Goal: Transaction & Acquisition: Purchase product/service

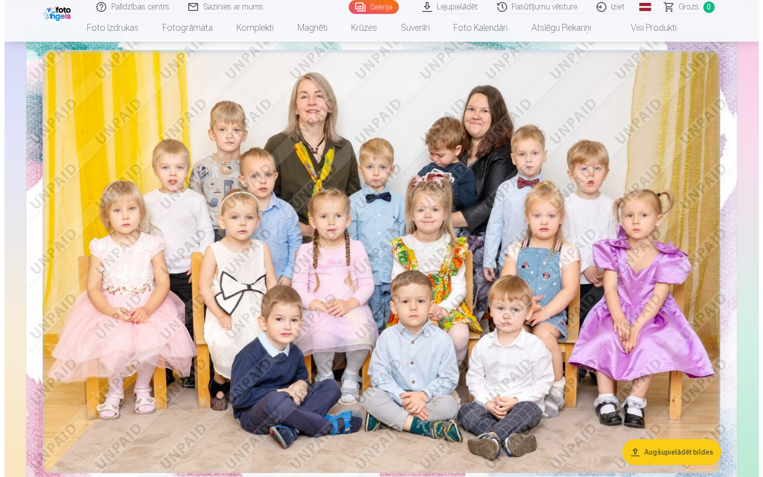
scroll to position [157, 0]
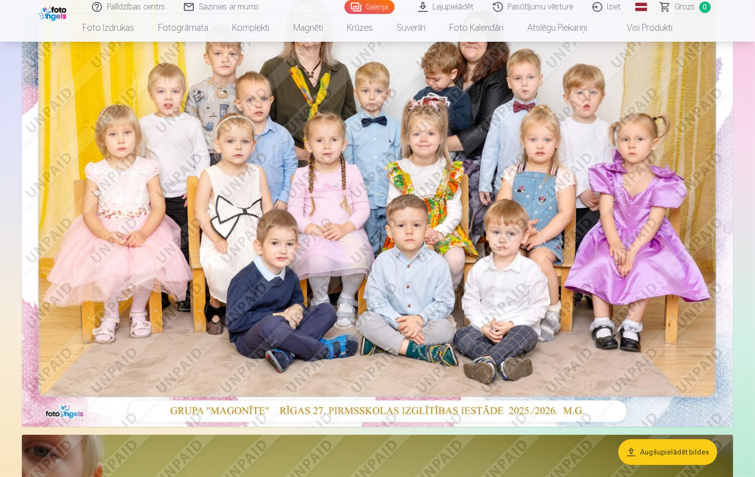
click at [521, 243] on img at bounding box center [377, 189] width 711 height 475
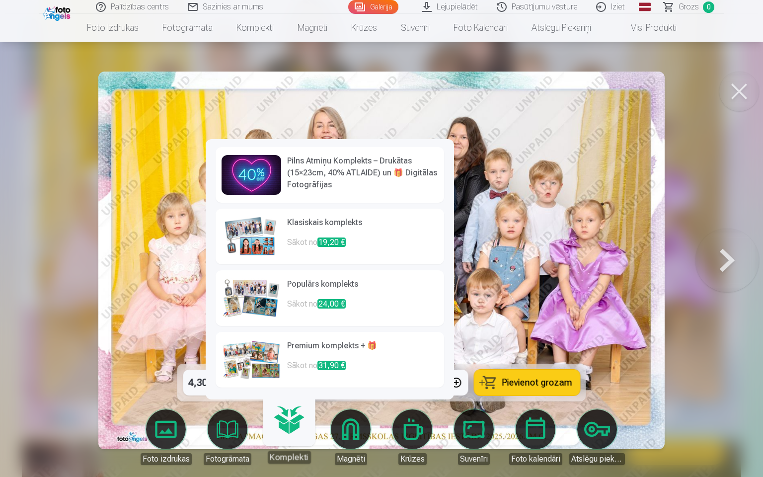
click at [309, 244] on p "Sākot no 19,20 €" at bounding box center [362, 247] width 151 height 20
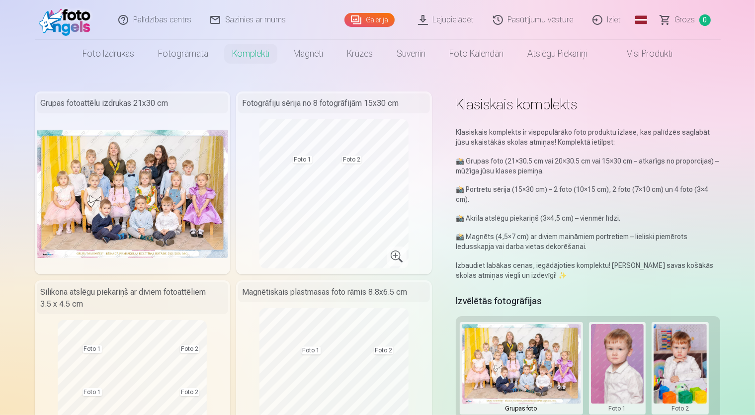
click at [490, 188] on p "📸 Portretu sērija (15×30 cm) – 2 foto (10×15 cm), 2 foto (7×10 cm) un 4 foto (3…" at bounding box center [588, 194] width 265 height 20
click at [482, 213] on p "📸 Akrila atslēgu piekariņš (3×4,5 cm) – vienmēr līdzi." at bounding box center [588, 218] width 265 height 10
click at [485, 189] on p "📸 Portretu sērija (15×30 cm) – 2 foto (10×15 cm), 2 foto (7×10 cm) un 4 foto (3…" at bounding box center [588, 194] width 265 height 20
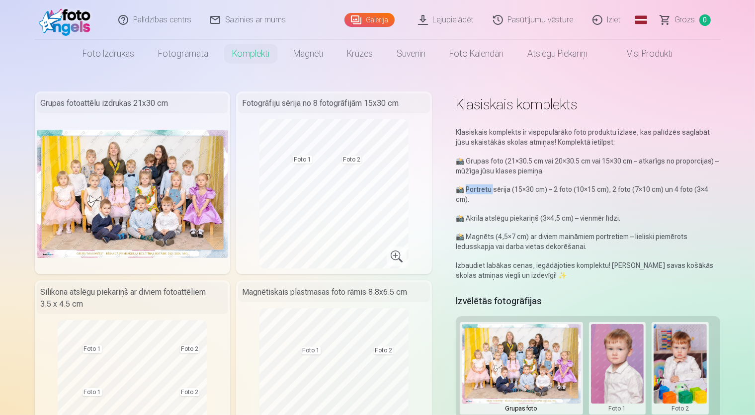
click at [485, 189] on p "📸 Portretu sērija (15×30 cm) – 2 foto (10×15 cm), 2 foto (7×10 cm) un 4 foto (3…" at bounding box center [588, 194] width 265 height 20
click at [484, 162] on p "📸 Grupas foto (21×30.5 cm vai 20×30.5 cm vai 15×30 cm – atkarīgs no proporcijas…" at bounding box center [588, 166] width 265 height 20
click at [446, 191] on div "Klasiskais komplekts Klasiskais komplekts ir vispopulārāko foto produktu izlase…" at bounding box center [378, 398] width 686 height 615
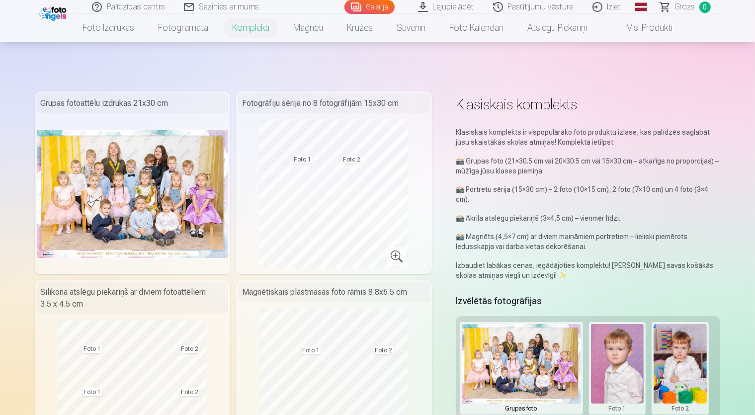
scroll to position [157, 0]
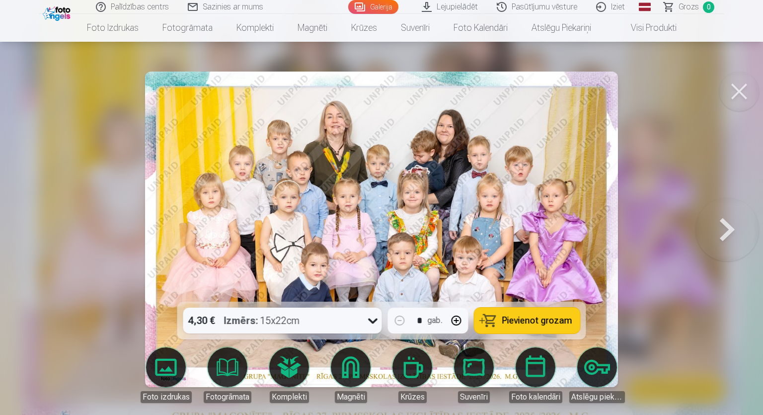
click at [742, 88] on button at bounding box center [740, 92] width 40 height 40
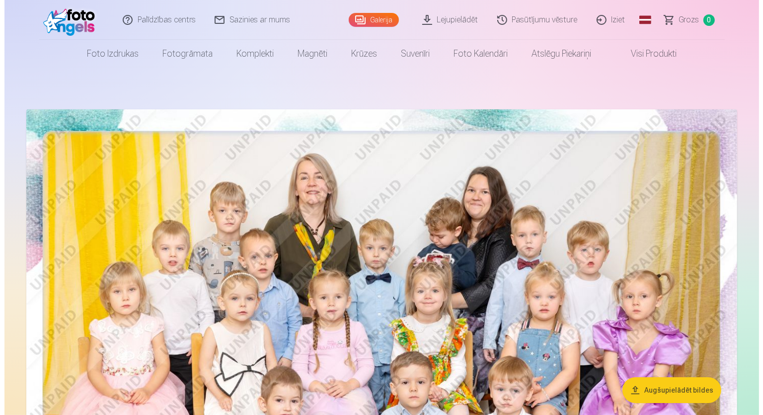
scroll to position [210, 0]
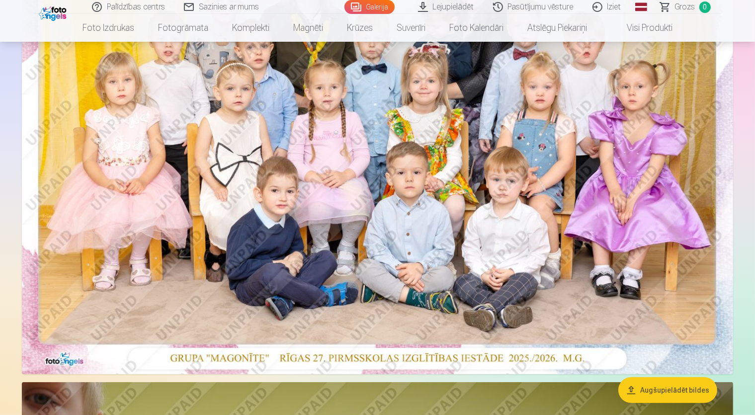
click at [305, 235] on img at bounding box center [377, 137] width 711 height 475
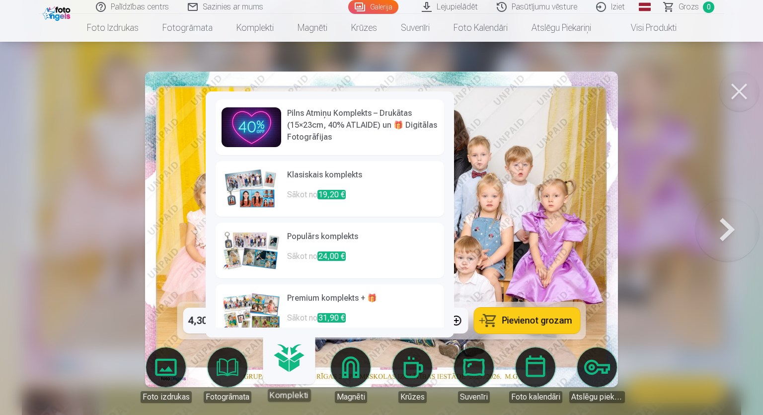
click at [287, 372] on link "Komplekti" at bounding box center [288, 370] width 61 height 61
click at [309, 127] on h6 "Pilns Atmiņu Komplekts – Drukātas (15×23cm, 40% ATLAIDE) un 🎁 Digitālas Fotogrā…" at bounding box center [362, 125] width 151 height 36
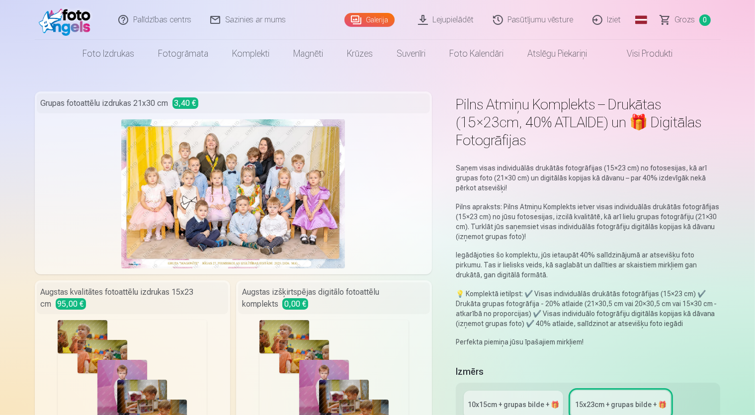
click at [353, 346] on div "Fotogrāfijas : 38" at bounding box center [333, 394] width 149 height 149
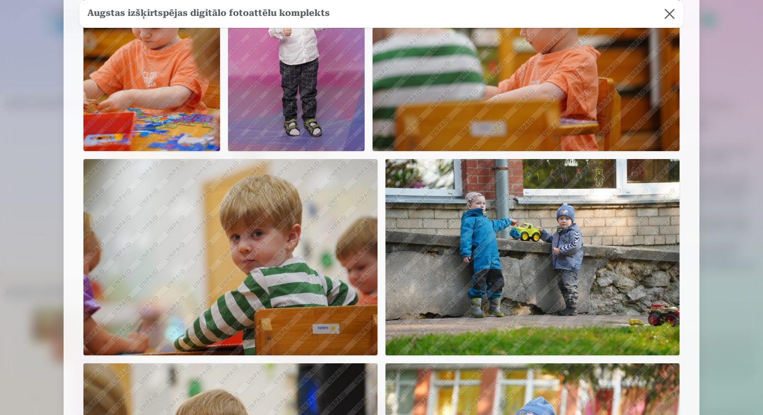
scroll to position [1861, 0]
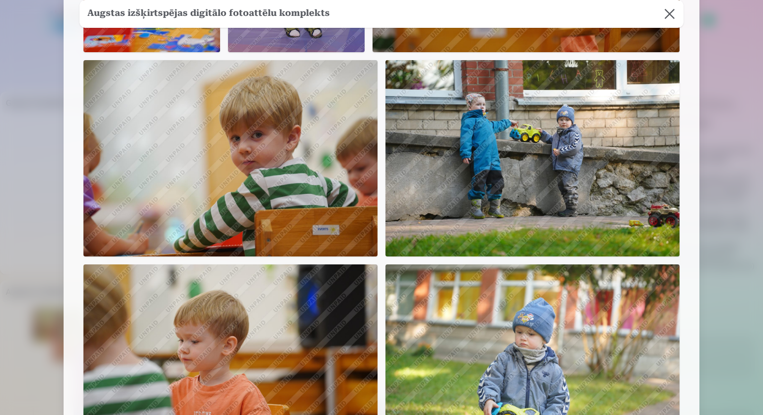
click at [520, 146] on img at bounding box center [533, 158] width 294 height 196
click at [498, 157] on img at bounding box center [533, 158] width 294 height 196
drag, startPoint x: 598, startPoint y: 174, endPoint x: 589, endPoint y: 184, distance: 13.7
click at [597, 173] on img at bounding box center [533, 158] width 294 height 196
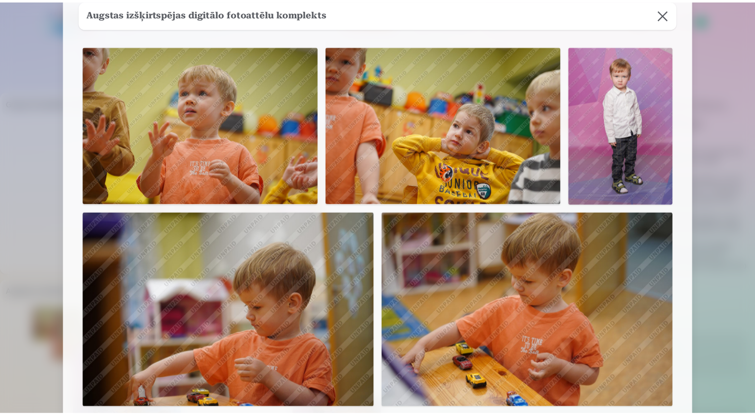
scroll to position [0, 0]
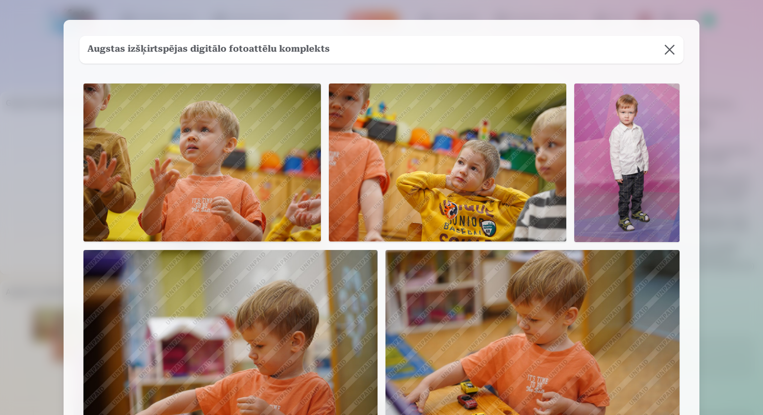
click at [667, 53] on button at bounding box center [670, 50] width 28 height 28
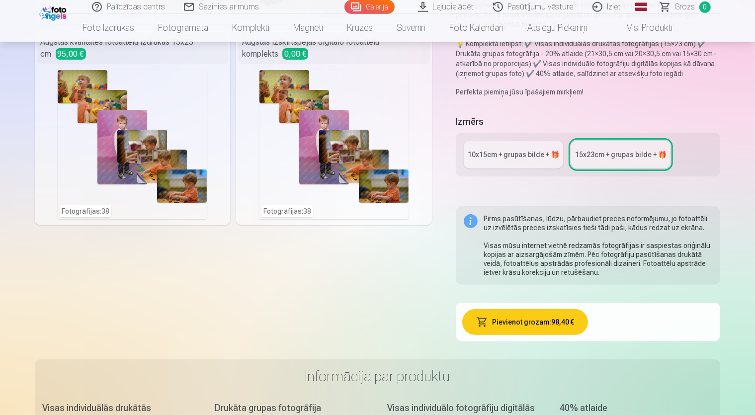
scroll to position [262, 0]
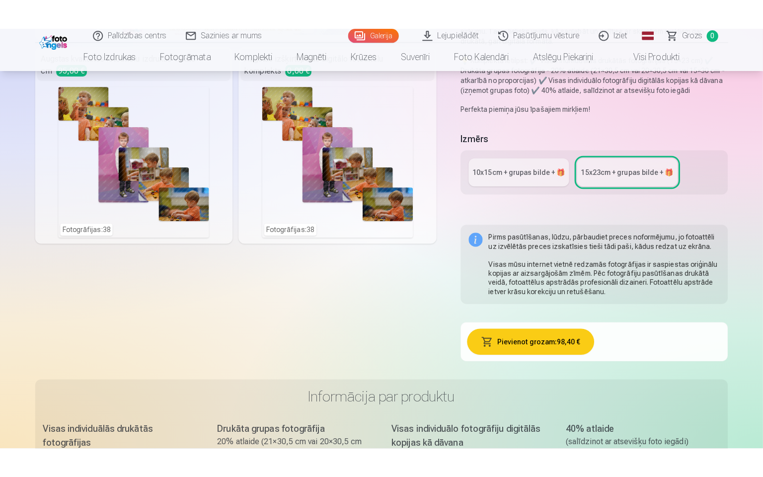
scroll to position [210, 0]
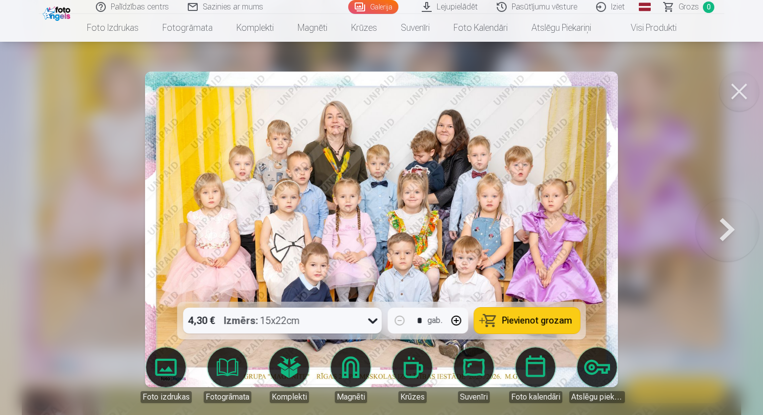
click at [500, 323] on button "Pievienot grozam" at bounding box center [528, 321] width 106 height 26
click at [715, 233] on button at bounding box center [728, 229] width 64 height 125
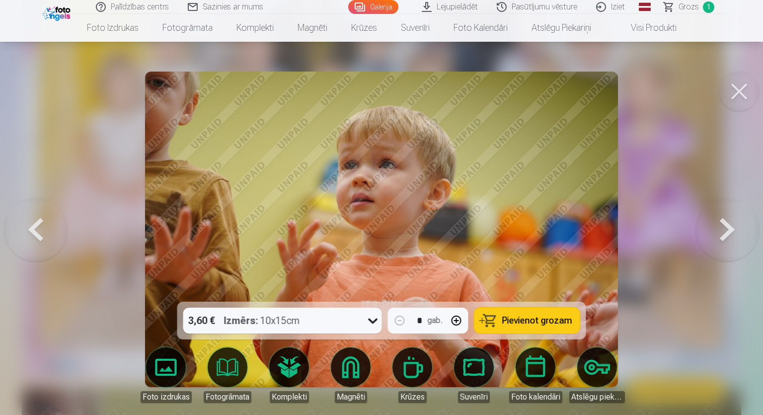
click at [558, 234] on img at bounding box center [382, 230] width 474 height 316
click at [498, 232] on img at bounding box center [382, 230] width 474 height 316
click at [497, 232] on img at bounding box center [382, 230] width 474 height 316
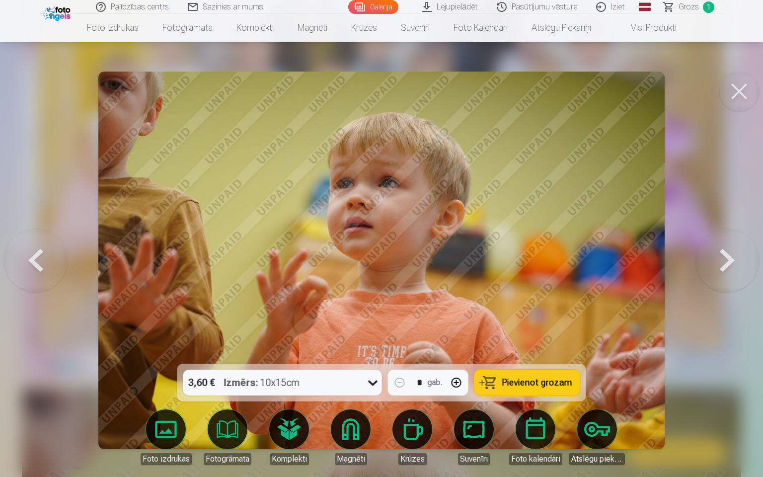
click at [716, 266] on button at bounding box center [728, 260] width 64 height 187
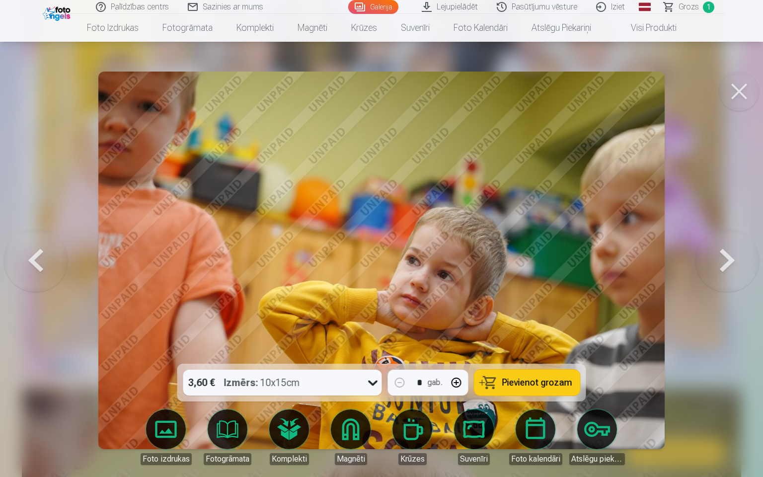
click at [716, 266] on button at bounding box center [728, 260] width 64 height 187
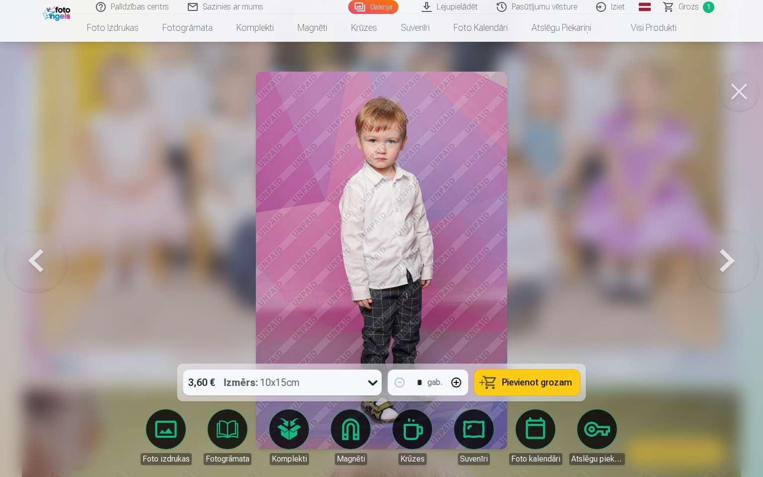
click at [397, 199] on img at bounding box center [381, 260] width 251 height 377
click at [397, 199] on img at bounding box center [381, 261] width 251 height 378
click at [712, 276] on button at bounding box center [728, 260] width 64 height 187
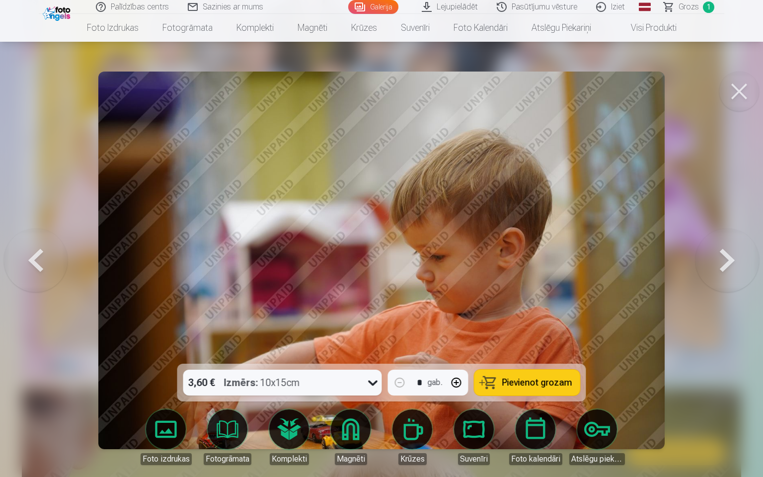
click at [712, 276] on button at bounding box center [728, 260] width 64 height 187
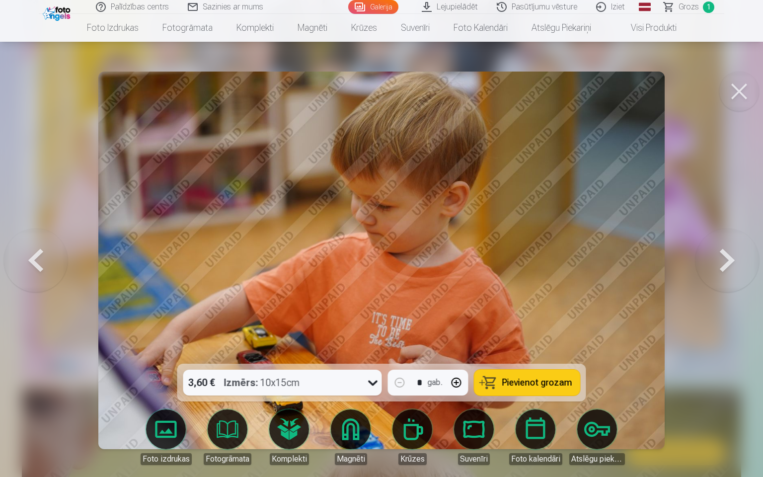
click at [724, 262] on button at bounding box center [728, 260] width 64 height 187
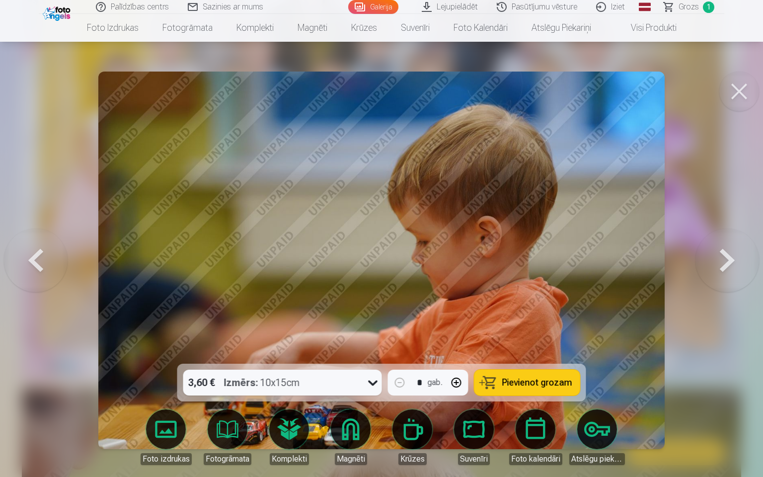
click at [724, 262] on button at bounding box center [728, 260] width 64 height 187
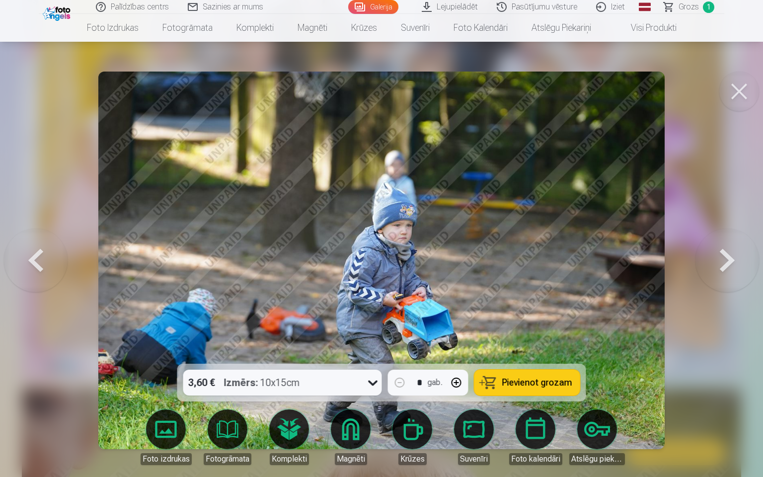
click at [724, 262] on button at bounding box center [728, 260] width 64 height 187
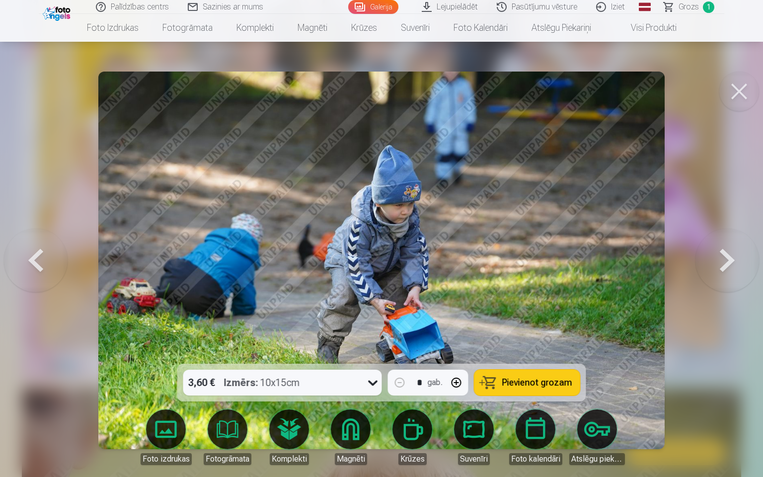
click at [724, 262] on button at bounding box center [728, 260] width 64 height 187
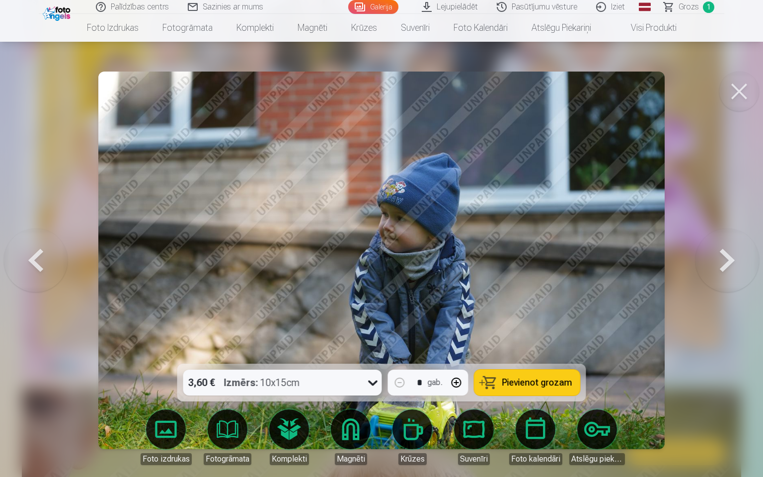
click at [724, 262] on button at bounding box center [728, 260] width 64 height 187
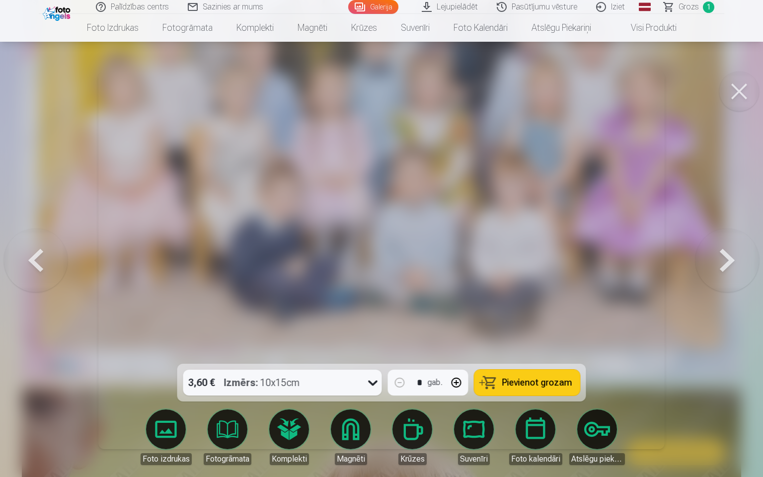
click at [724, 262] on button at bounding box center [728, 260] width 64 height 187
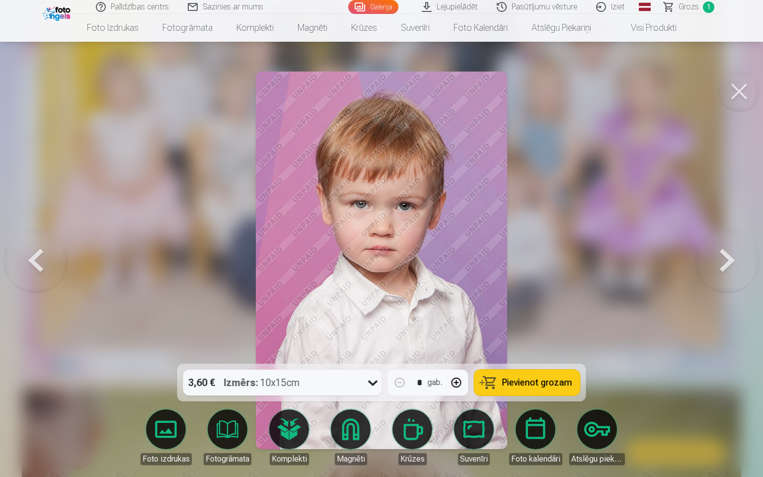
click at [723, 262] on button at bounding box center [728, 260] width 64 height 187
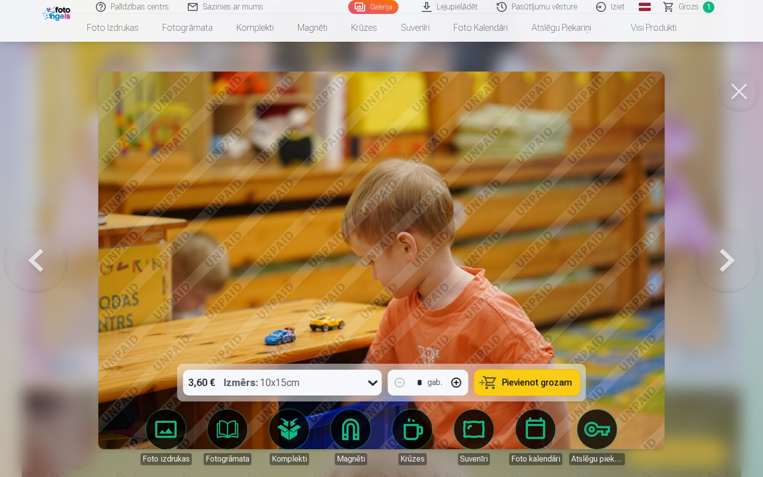
click at [723, 262] on button at bounding box center [728, 260] width 64 height 187
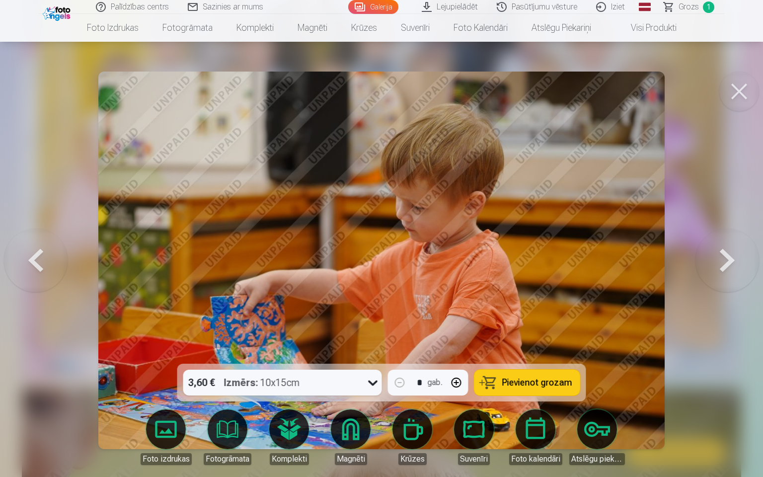
click at [43, 250] on button at bounding box center [36, 260] width 64 height 187
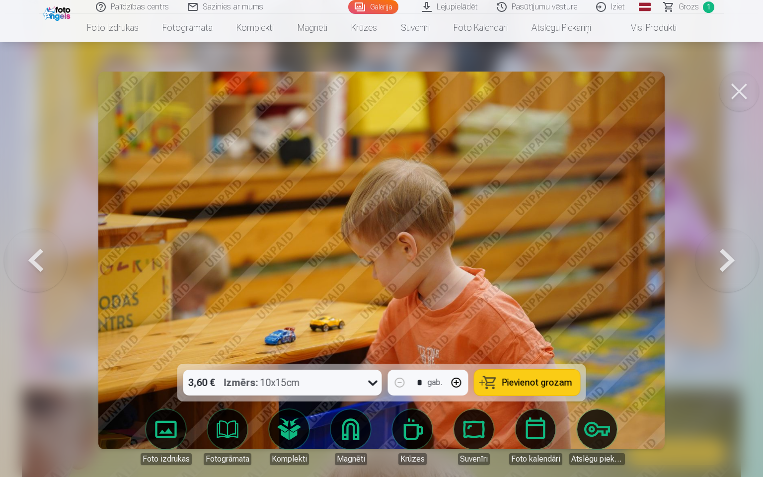
click at [724, 269] on button at bounding box center [728, 260] width 64 height 187
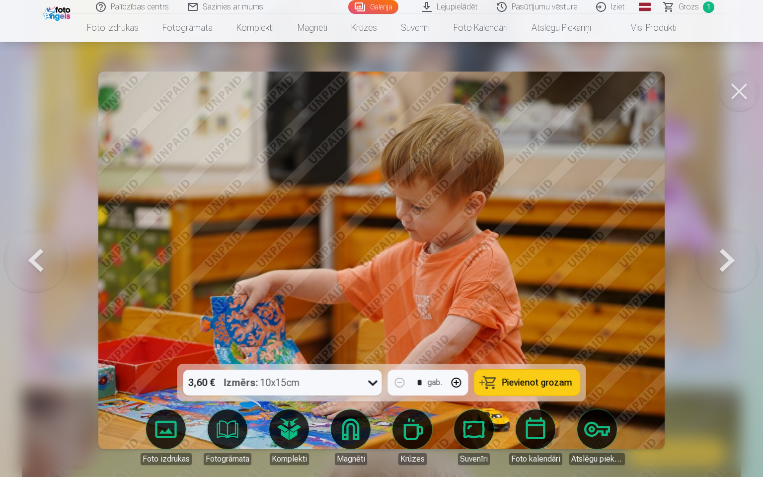
click at [724, 269] on button at bounding box center [728, 260] width 64 height 187
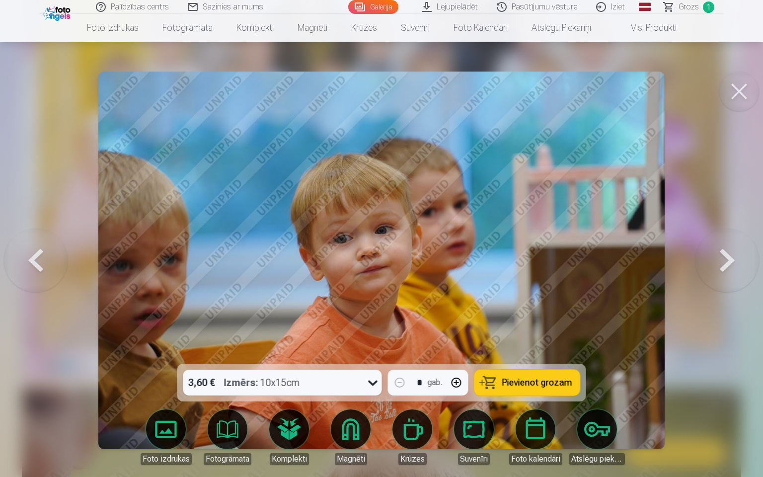
click at [724, 269] on button at bounding box center [728, 260] width 64 height 187
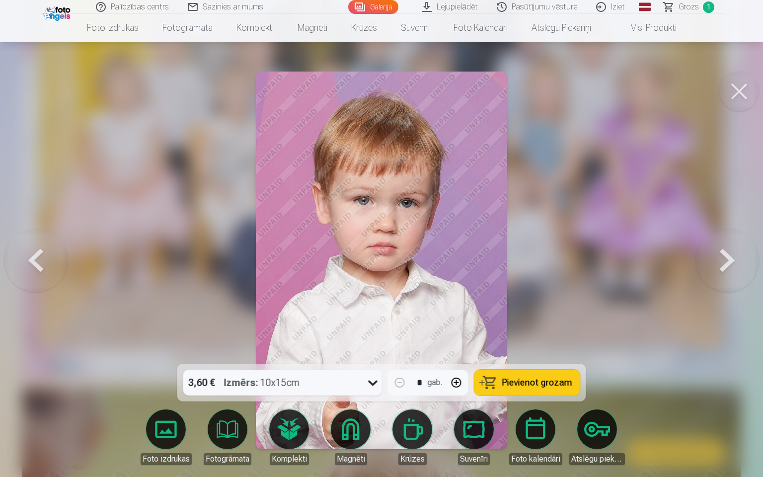
click at [691, 5] on span "Grozs" at bounding box center [689, 7] width 20 height 12
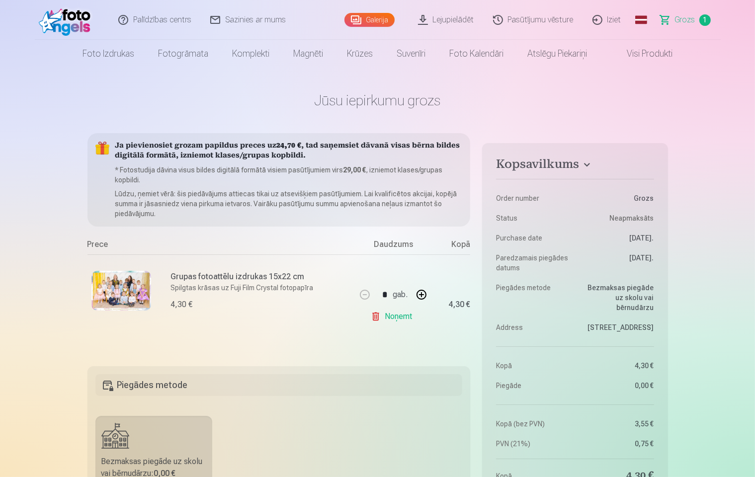
click at [134, 291] on img at bounding box center [121, 291] width 60 height 40
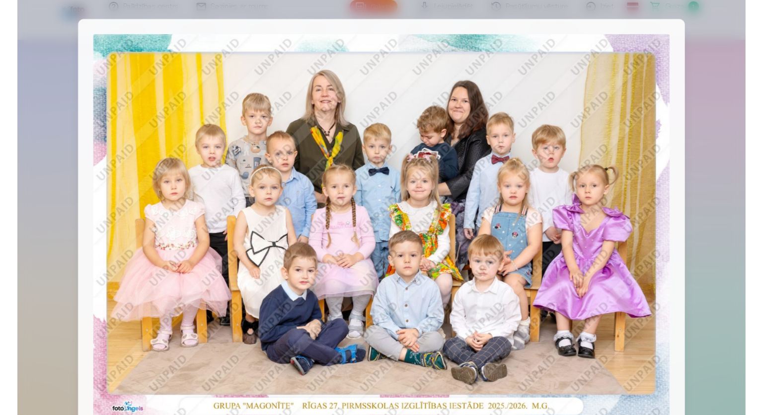
scroll to position [210, 0]
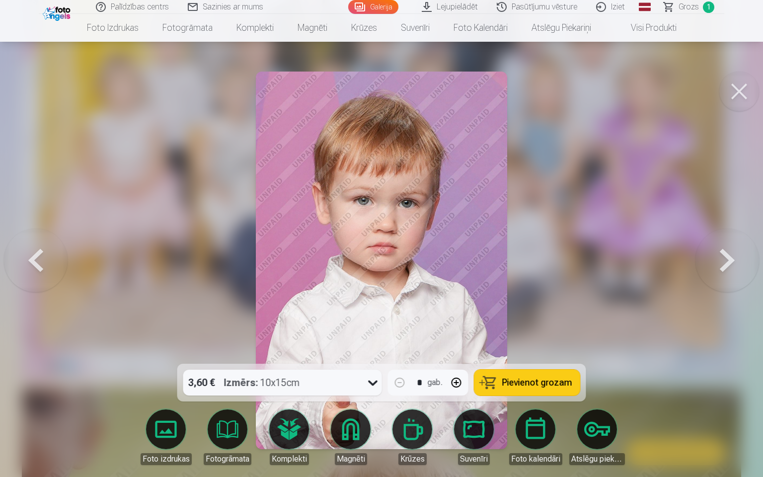
click at [706, 265] on button at bounding box center [728, 260] width 64 height 187
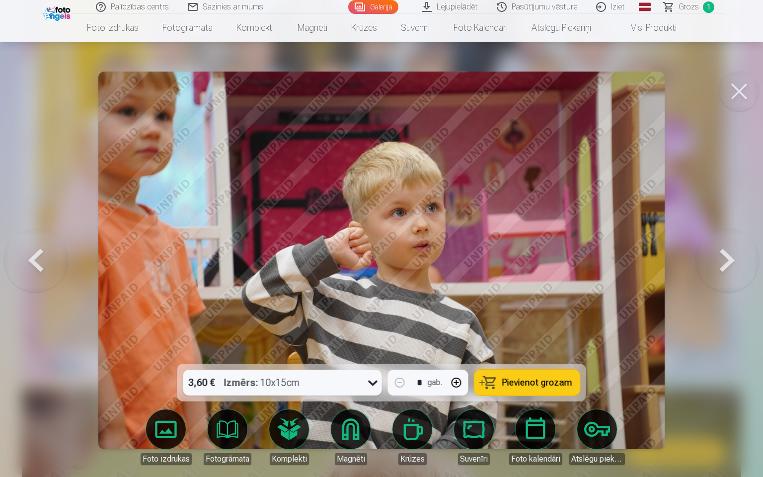
click at [706, 265] on button at bounding box center [728, 260] width 64 height 187
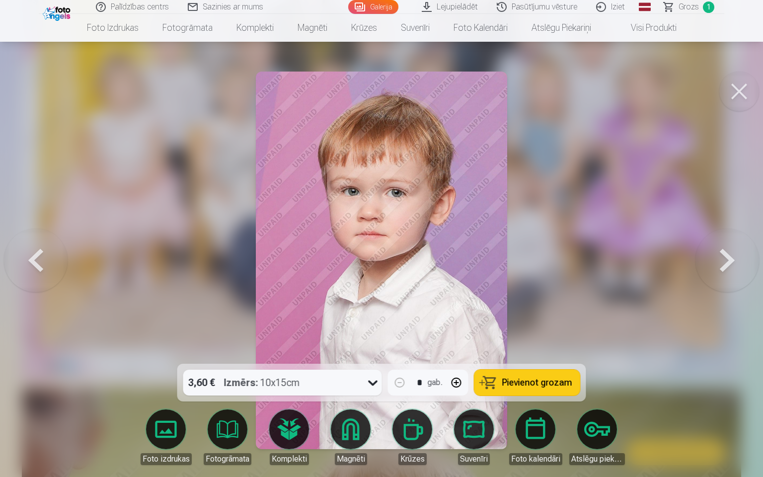
click at [33, 270] on button at bounding box center [36, 260] width 64 height 187
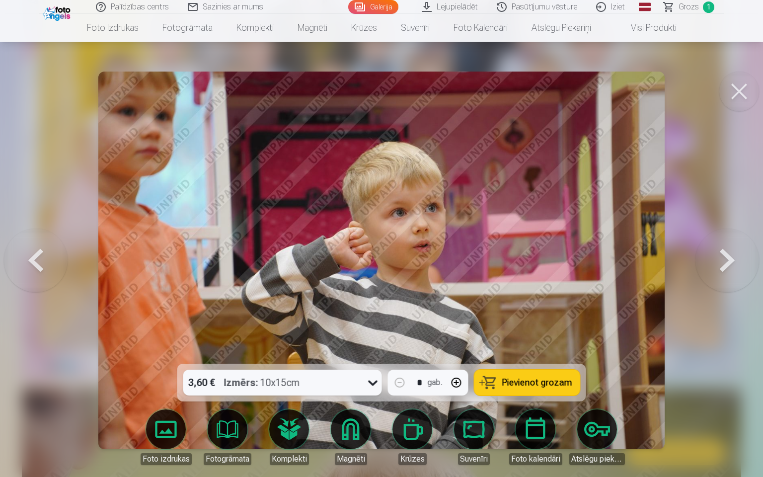
click at [709, 257] on button at bounding box center [728, 260] width 64 height 187
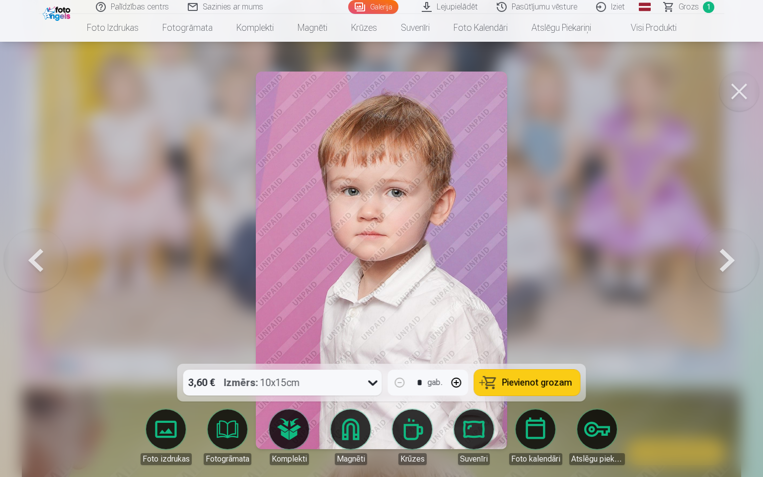
click at [709, 257] on button at bounding box center [728, 260] width 64 height 187
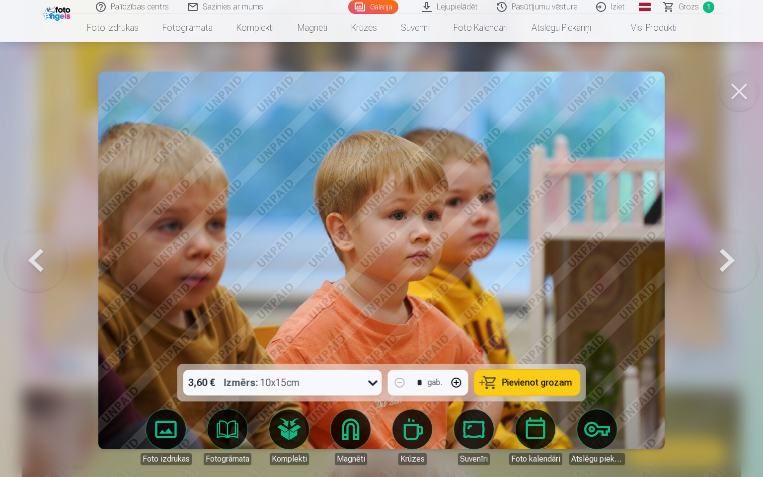
click at [709, 257] on button at bounding box center [728, 260] width 64 height 187
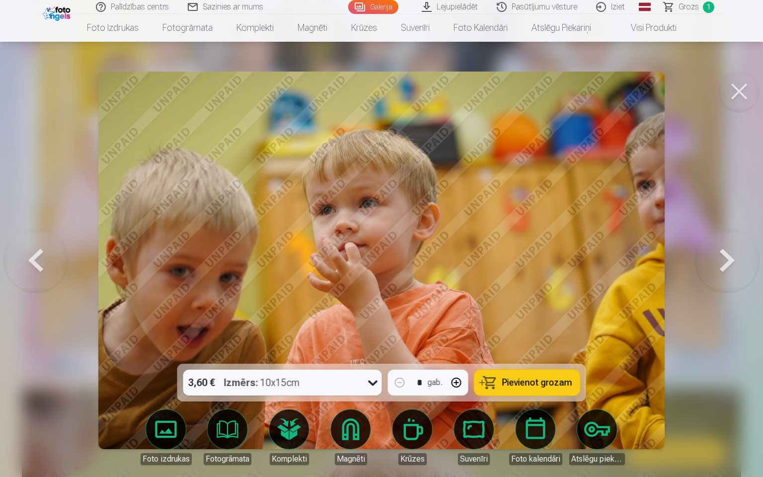
click at [35, 291] on button at bounding box center [36, 260] width 64 height 187
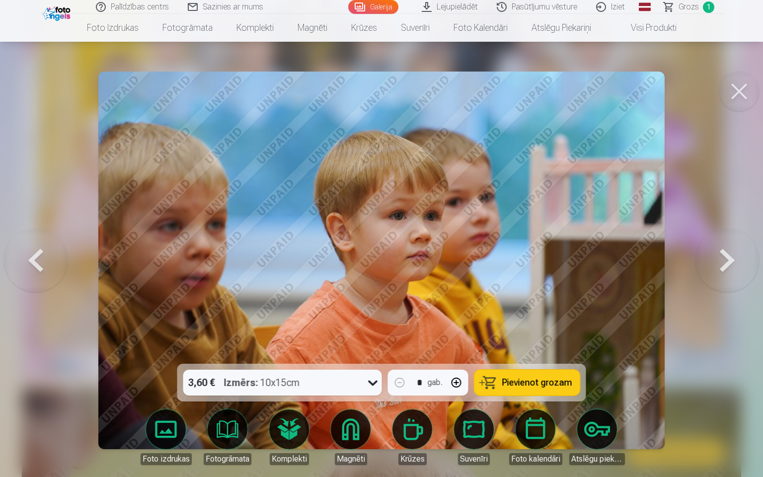
drag, startPoint x: 721, startPoint y: 276, endPoint x: 719, endPoint y: 271, distance: 5.4
click at [720, 275] on button at bounding box center [728, 260] width 64 height 187
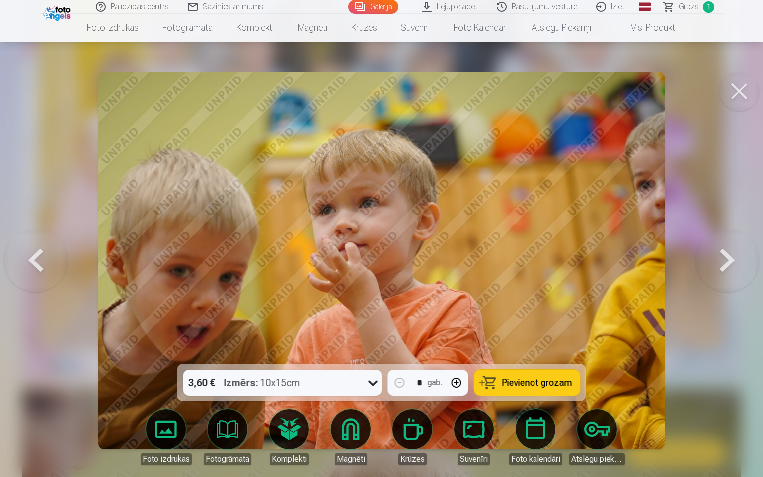
click at [719, 269] on button at bounding box center [728, 260] width 64 height 187
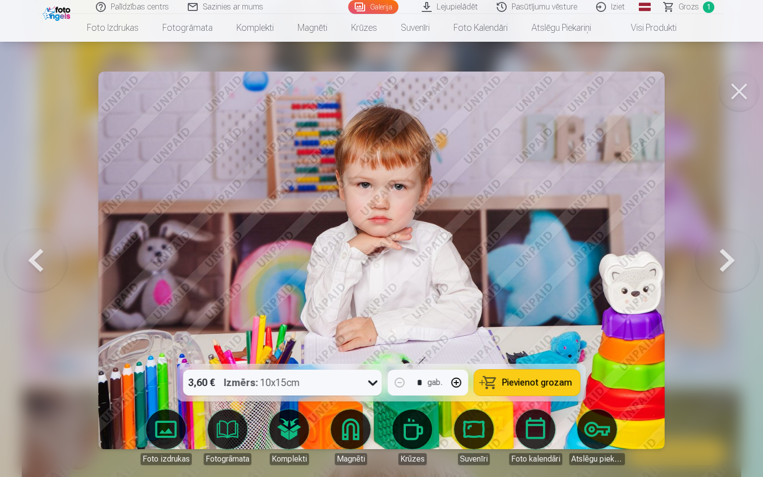
click at [716, 267] on button at bounding box center [728, 260] width 64 height 187
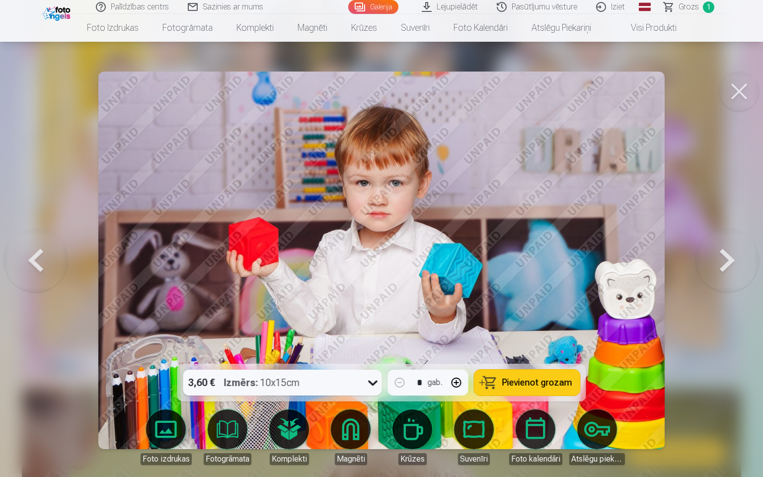
click at [716, 267] on button at bounding box center [728, 260] width 64 height 187
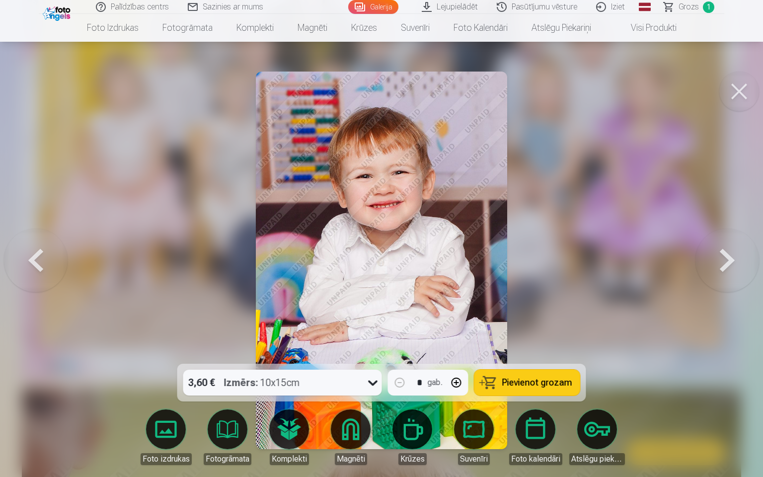
click at [716, 267] on button at bounding box center [728, 260] width 64 height 187
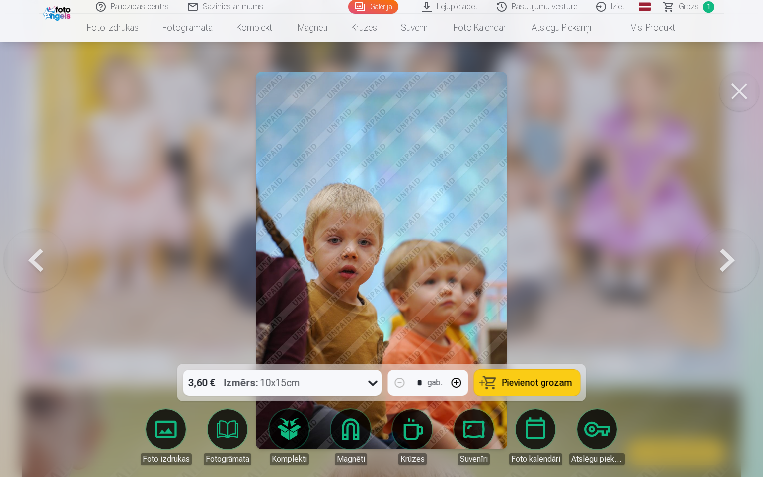
click at [37, 259] on button at bounding box center [36, 260] width 64 height 187
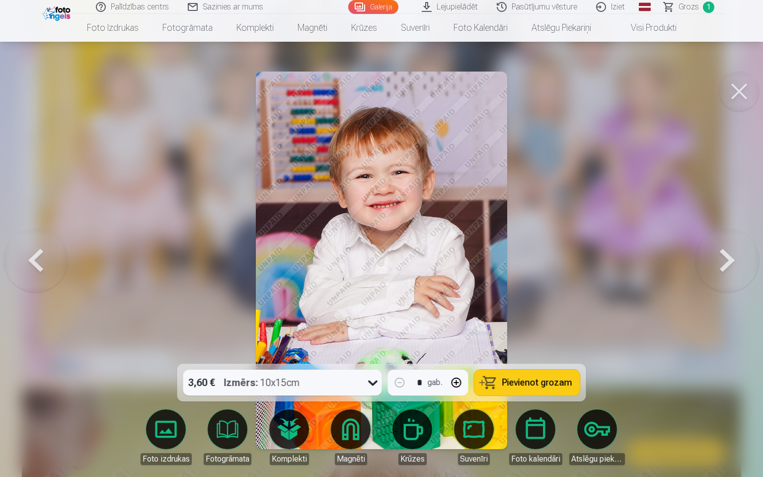
click at [36, 259] on button at bounding box center [36, 260] width 64 height 187
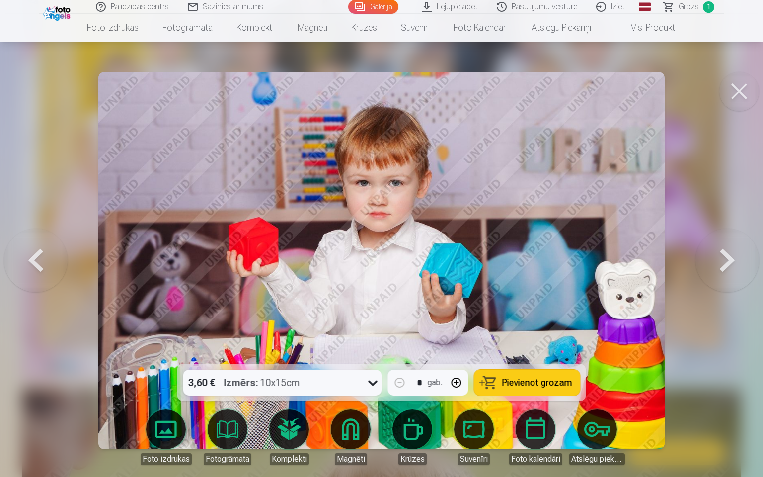
click at [30, 272] on button at bounding box center [36, 260] width 64 height 187
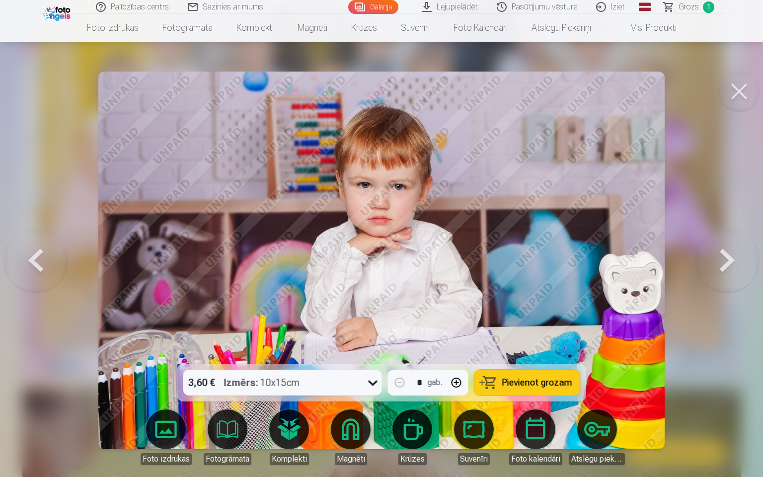
click at [726, 263] on button at bounding box center [728, 260] width 64 height 187
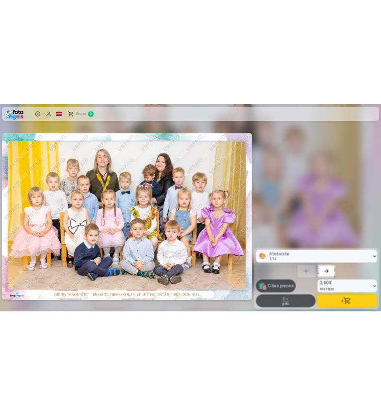
scroll to position [242, 0]
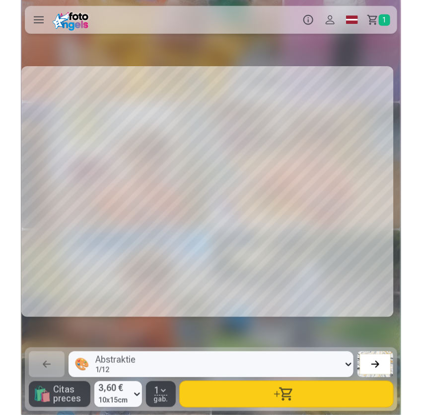
scroll to position [243, 0]
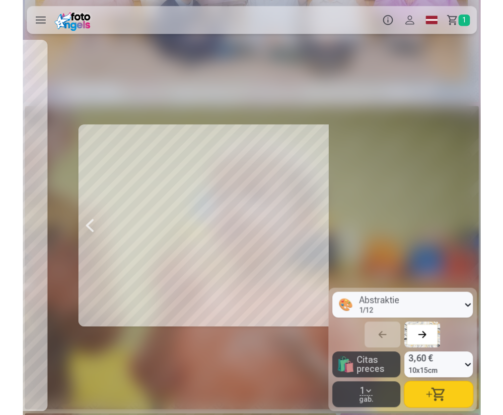
scroll to position [0, 5444]
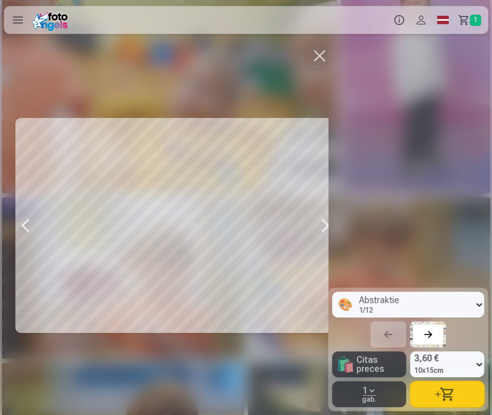
scroll to position [238, 0]
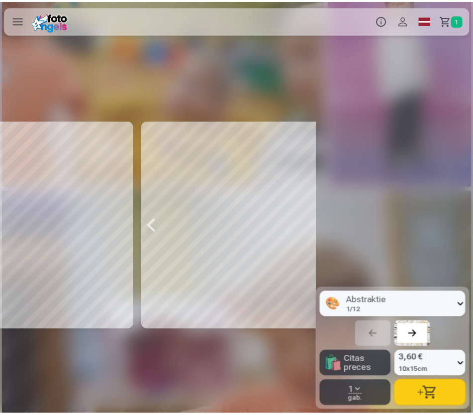
scroll to position [705, 0]
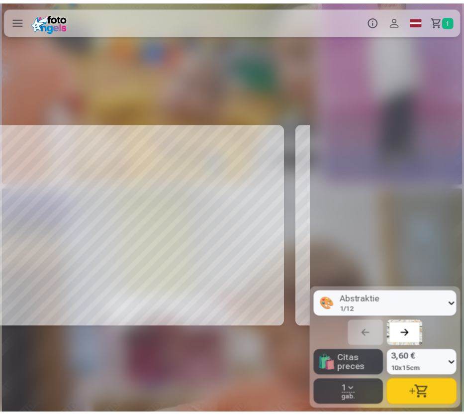
scroll to position [693, 0]
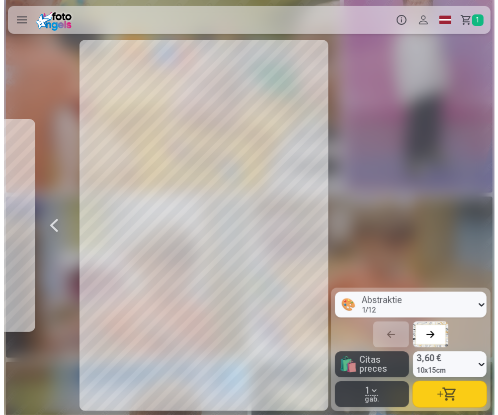
scroll to position [0, 5525]
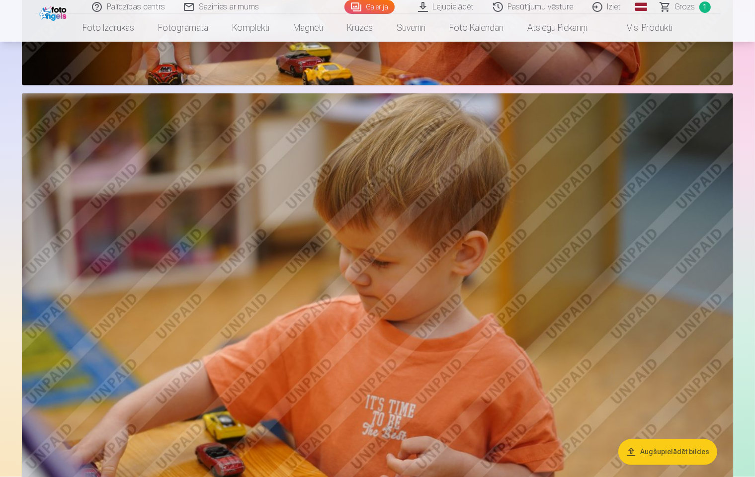
scroll to position [1771, 0]
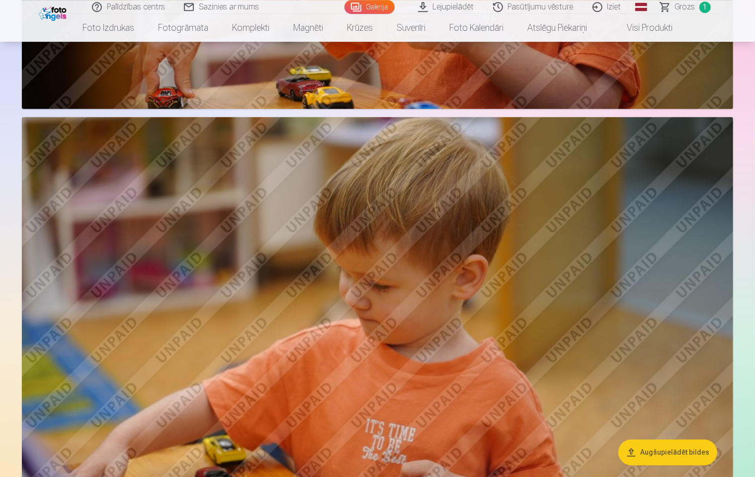
click at [502, 313] on img at bounding box center [377, 354] width 711 height 474
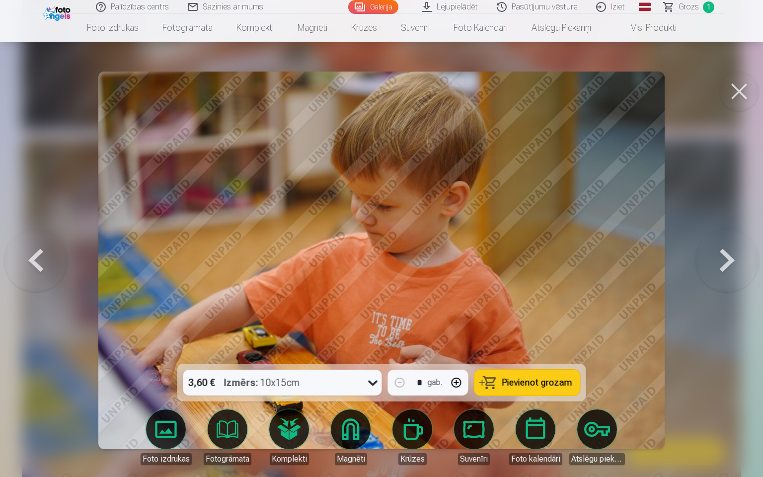
click at [520, 382] on span "Pievienot grozam" at bounding box center [537, 382] width 70 height 9
click at [736, 88] on button at bounding box center [740, 92] width 40 height 40
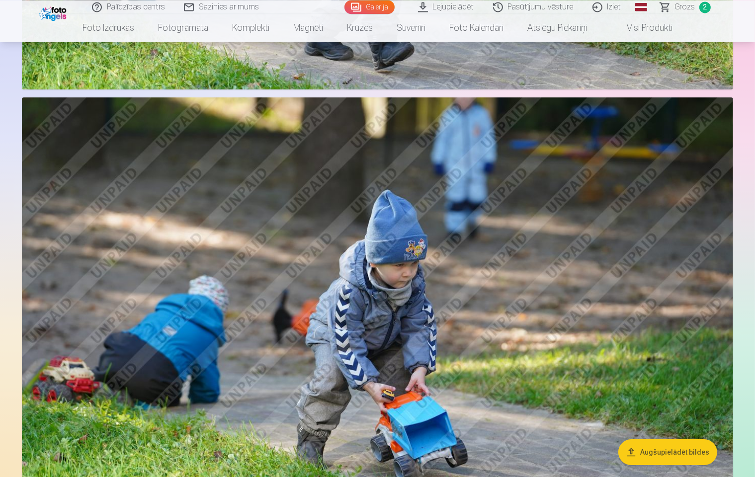
scroll to position [3293, 0]
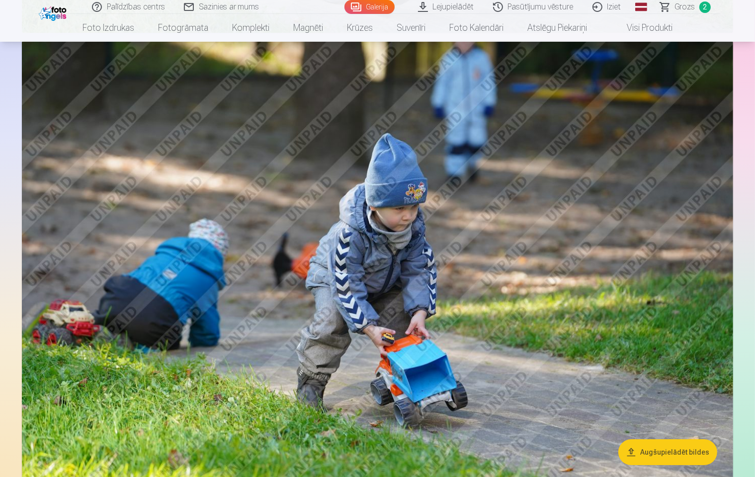
click at [467, 257] on img at bounding box center [377, 278] width 711 height 474
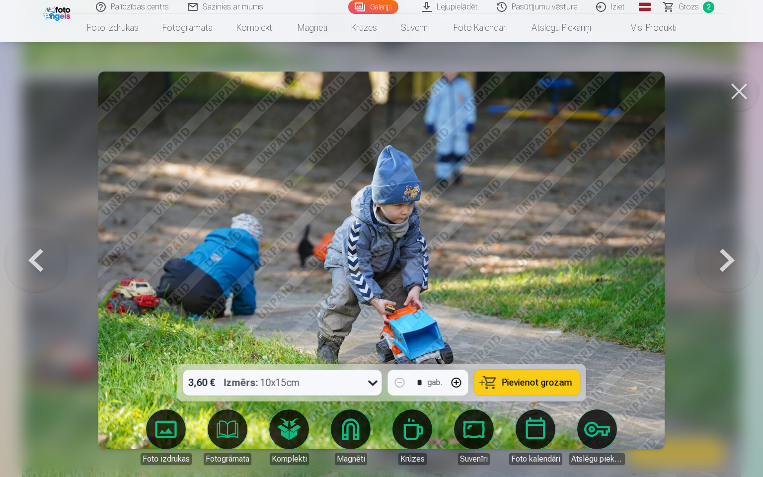
click at [546, 380] on span "Pievienot grozam" at bounding box center [537, 382] width 70 height 9
drag, startPoint x: 743, startPoint y: 98, endPoint x: 576, endPoint y: 215, distance: 204.1
click at [741, 96] on button at bounding box center [740, 92] width 40 height 40
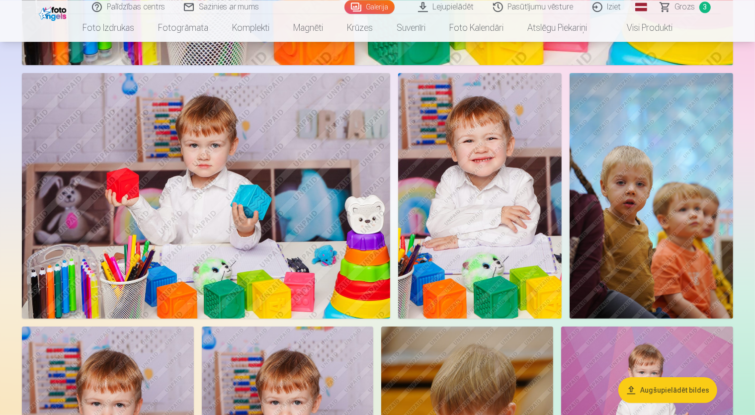
scroll to position [7650, 0]
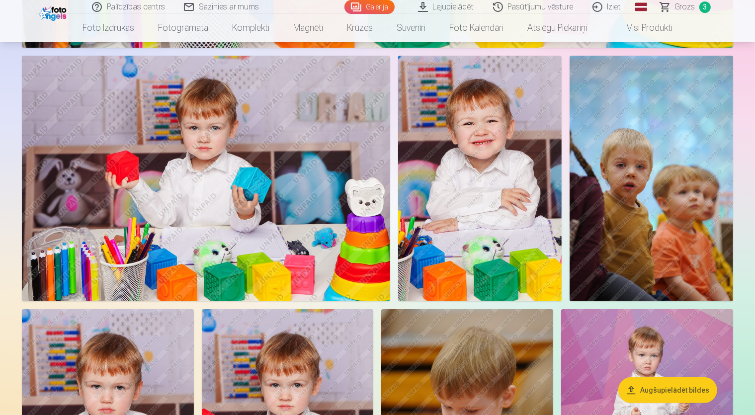
click at [390, 247] on img at bounding box center [206, 179] width 368 height 246
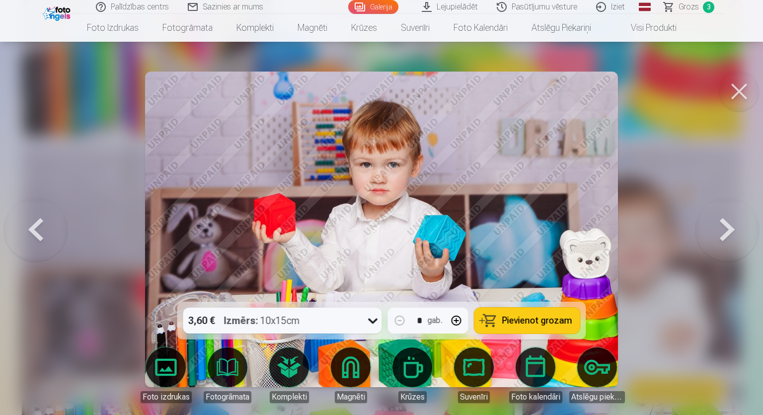
click at [544, 316] on span "Pievienot grozam" at bounding box center [537, 320] width 70 height 9
click at [718, 242] on button at bounding box center [728, 229] width 64 height 125
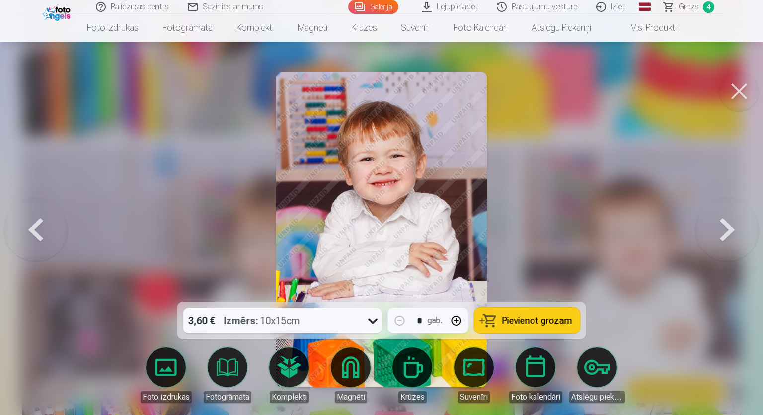
click at [718, 242] on button at bounding box center [728, 229] width 64 height 125
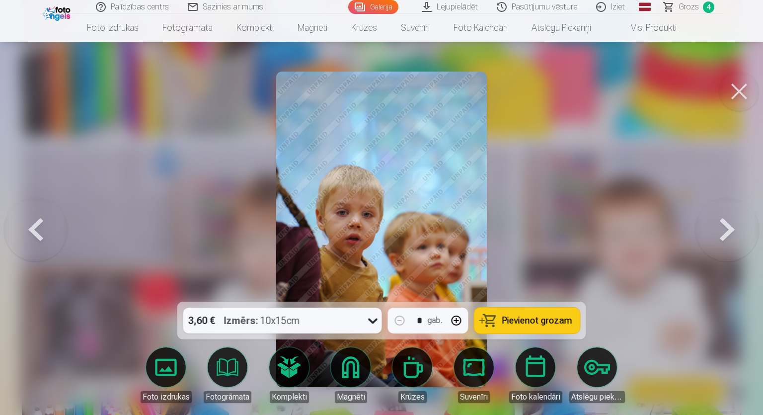
click at [729, 92] on button at bounding box center [740, 92] width 40 height 40
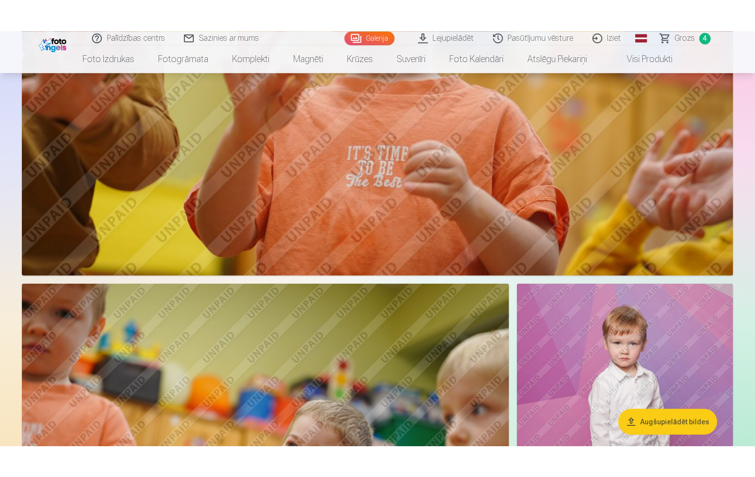
scroll to position [774, 0]
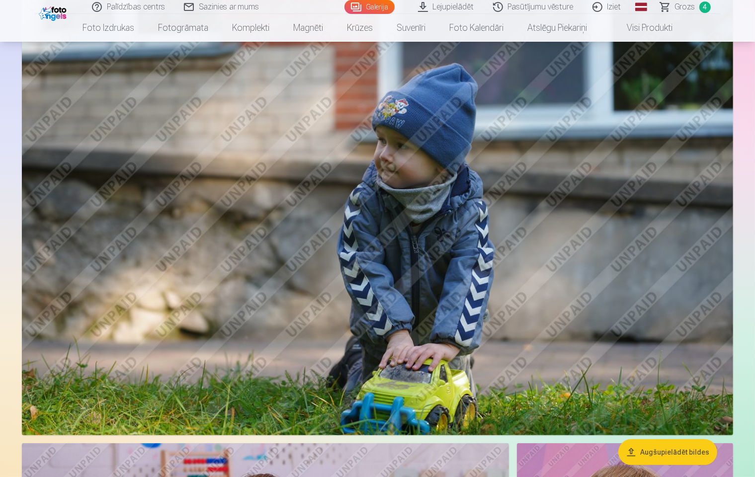
scroll to position [4272, 0]
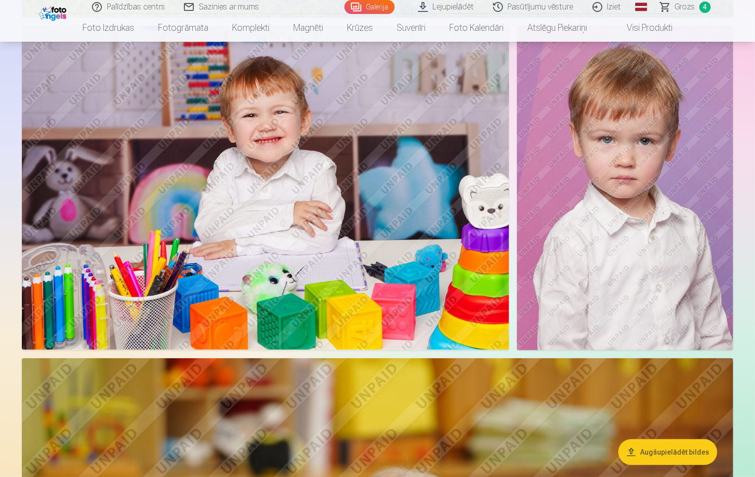
click at [621, 254] on img at bounding box center [625, 188] width 216 height 325
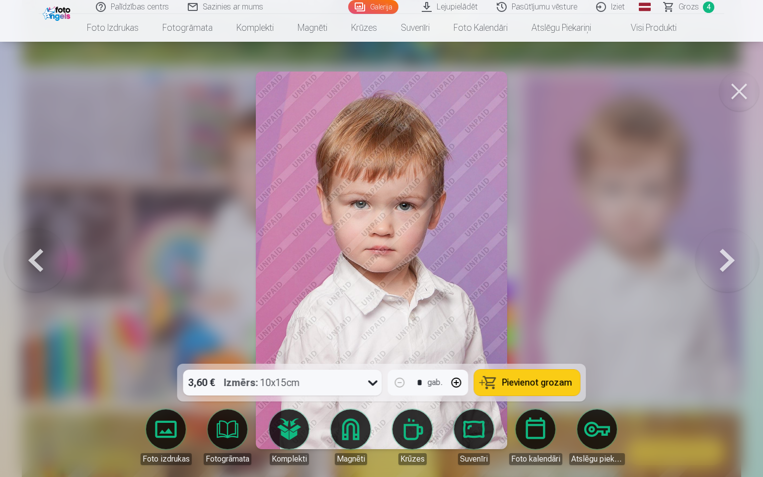
click at [461, 387] on button "button" at bounding box center [457, 383] width 24 height 24
click at [405, 382] on button "button" at bounding box center [400, 383] width 24 height 24
type input "*"
click at [545, 375] on button "Pievienot grozam" at bounding box center [528, 383] width 106 height 26
click at [731, 91] on button at bounding box center [740, 92] width 40 height 40
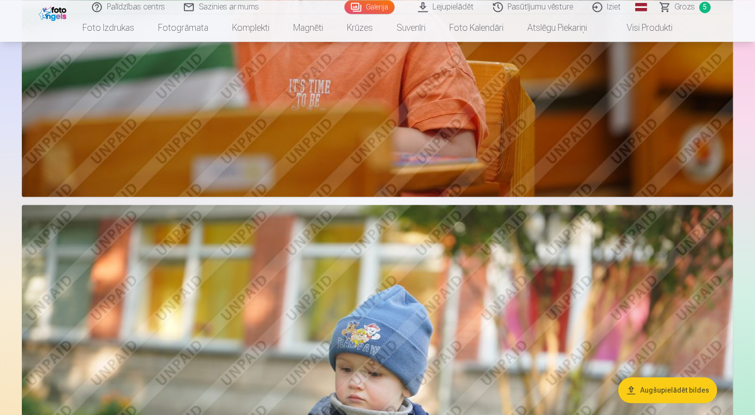
scroll to position [10018, 0]
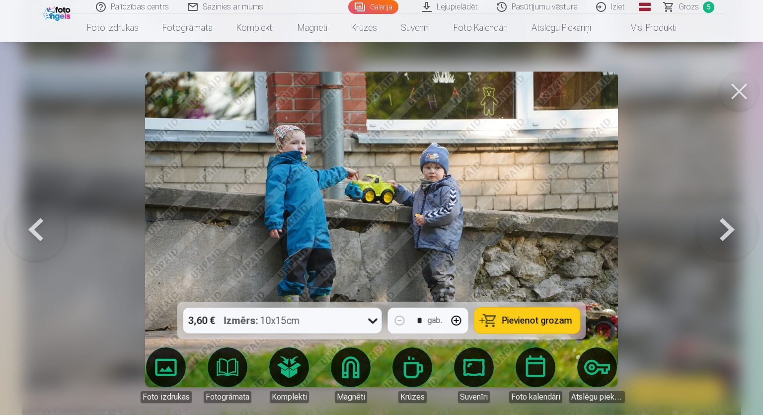
click at [520, 321] on span "Pievienot grozam" at bounding box center [537, 320] width 70 height 9
click at [736, 94] on button at bounding box center [740, 92] width 40 height 40
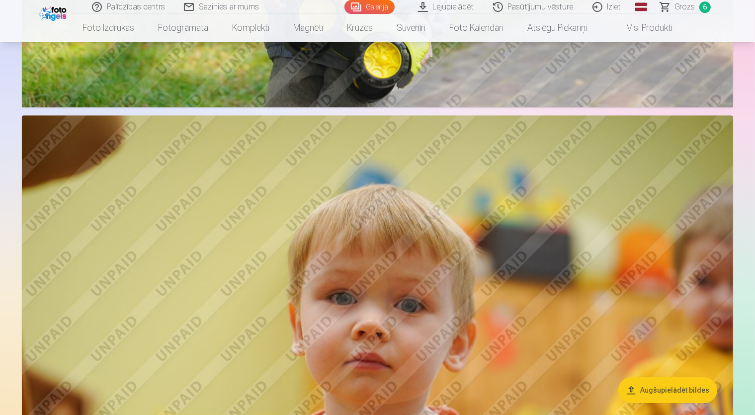
scroll to position [10309, 0]
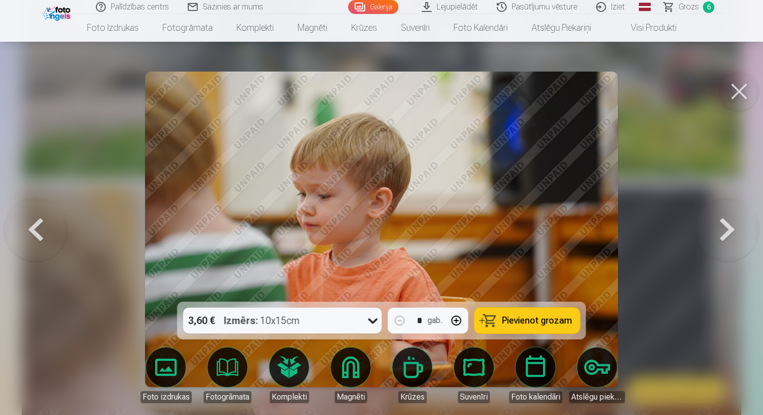
drag, startPoint x: 501, startPoint y: 321, endPoint x: 525, endPoint y: 304, distance: 29.5
click at [501, 321] on button "Pievienot grozam" at bounding box center [528, 321] width 106 height 26
click at [748, 106] on button at bounding box center [740, 92] width 40 height 40
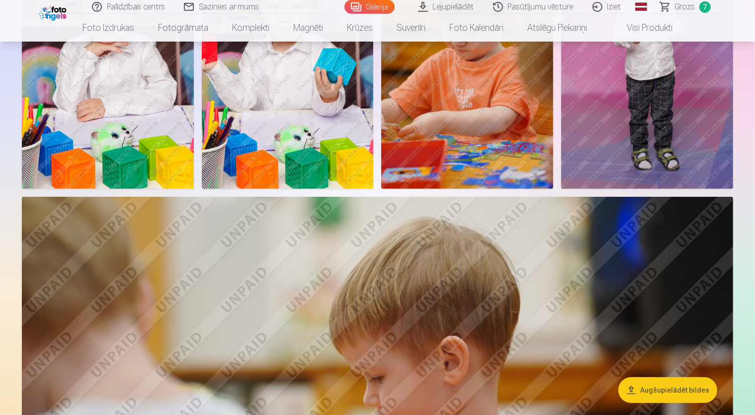
scroll to position [7819, 0]
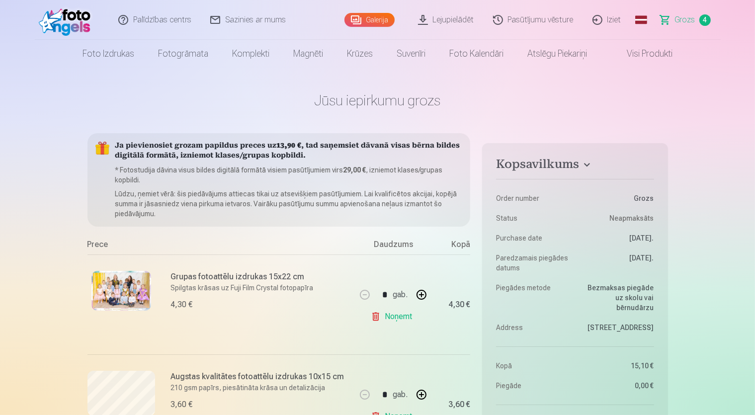
click at [117, 292] on img at bounding box center [121, 291] width 60 height 40
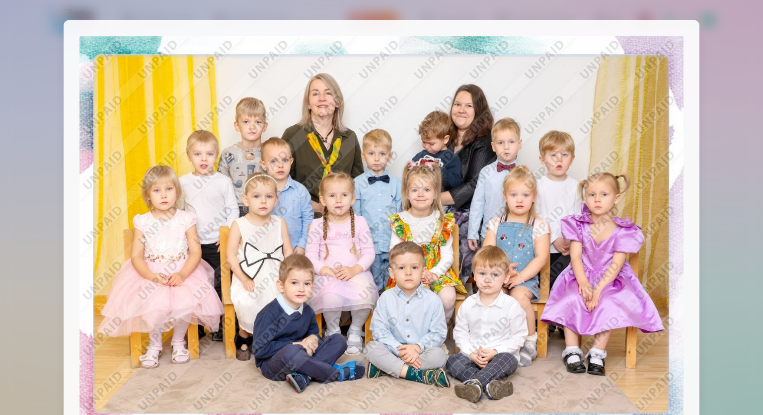
click at [720, 211] on div at bounding box center [381, 207] width 763 height 415
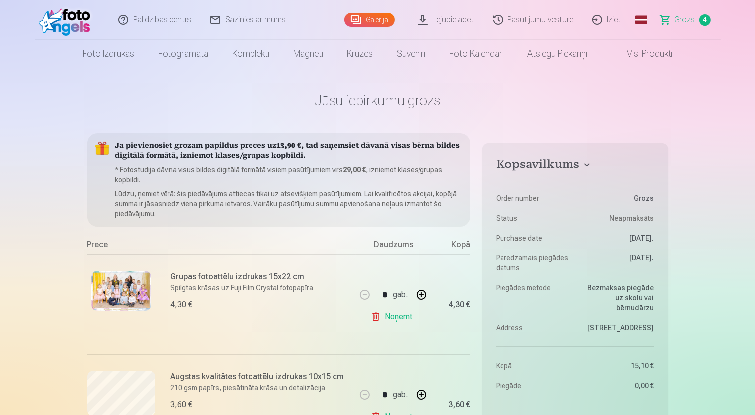
click at [118, 284] on img at bounding box center [121, 291] width 60 height 40
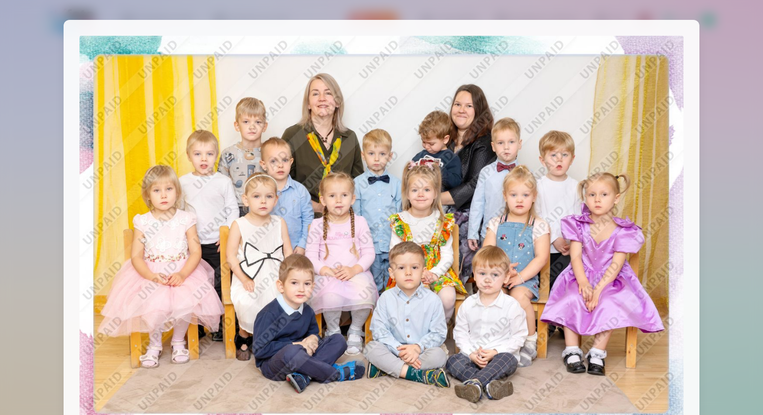
click at [699, 204] on div at bounding box center [381, 207] width 763 height 415
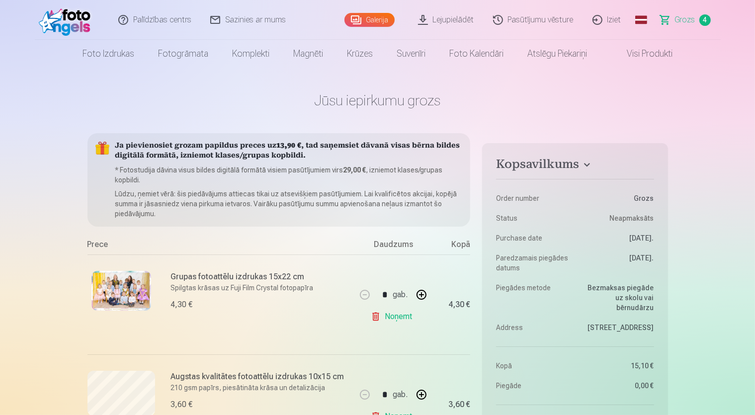
click at [121, 293] on img at bounding box center [121, 291] width 60 height 40
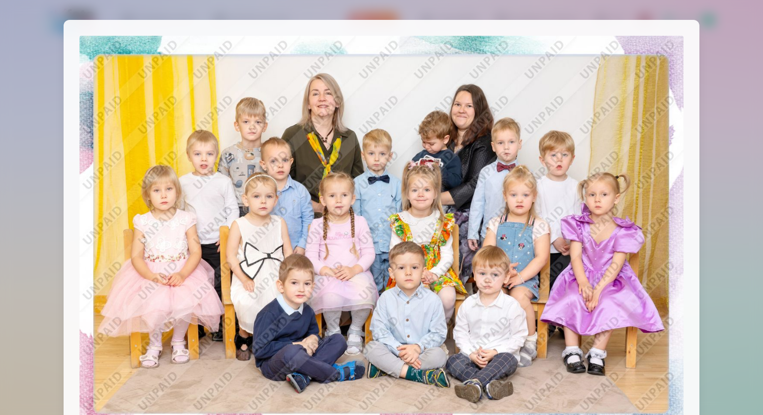
click at [706, 156] on div at bounding box center [381, 207] width 763 height 415
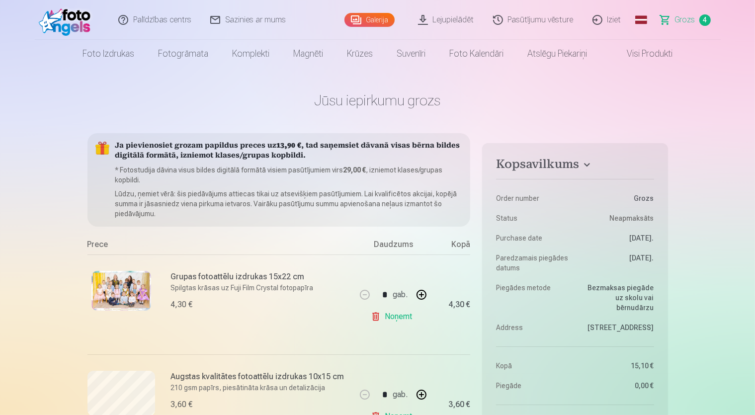
click at [421, 290] on button "button" at bounding box center [422, 295] width 24 height 24
click at [364, 292] on button "button" at bounding box center [365, 295] width 24 height 24
drag, startPoint x: 425, startPoint y: 294, endPoint x: 438, endPoint y: 283, distance: 17.0
click at [424, 293] on button "button" at bounding box center [422, 295] width 24 height 24
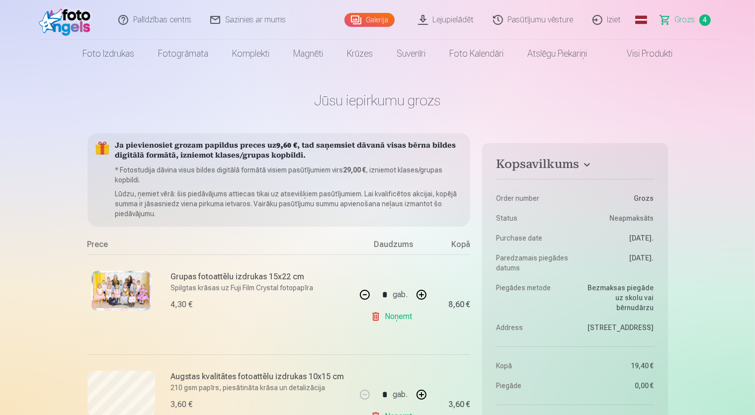
type input "*"
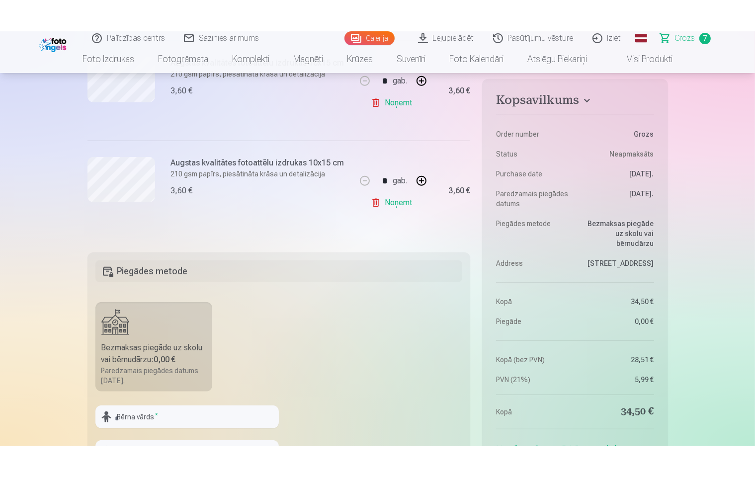
scroll to position [682, 0]
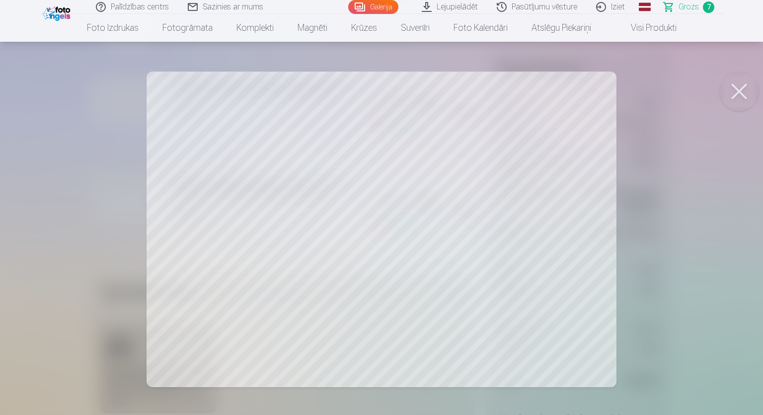
click at [482, 236] on div at bounding box center [381, 207] width 763 height 415
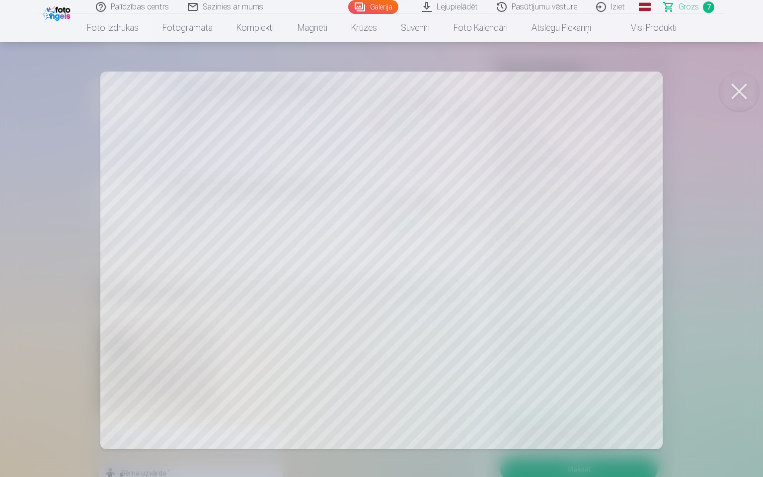
click at [177, 298] on div at bounding box center [381, 238] width 763 height 477
click at [735, 88] on button at bounding box center [740, 92] width 40 height 40
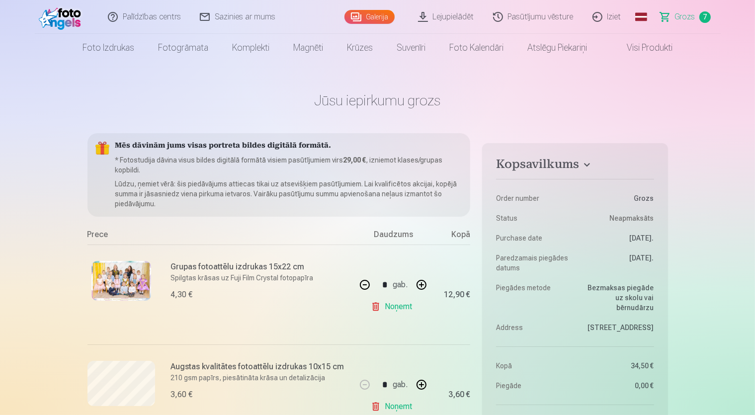
scroll to position [419, 0]
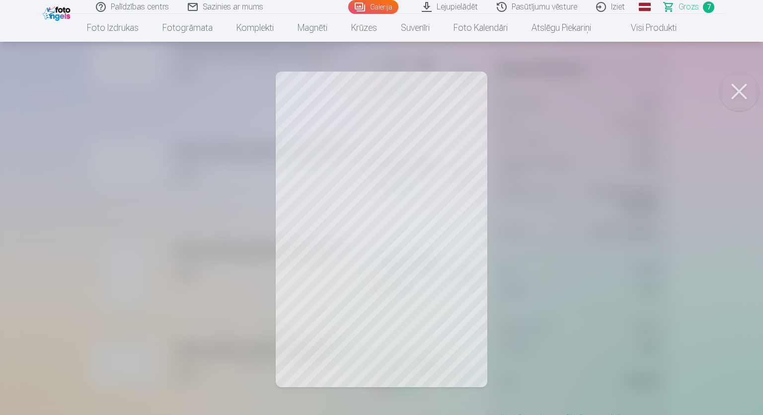
click at [732, 98] on button at bounding box center [740, 92] width 40 height 40
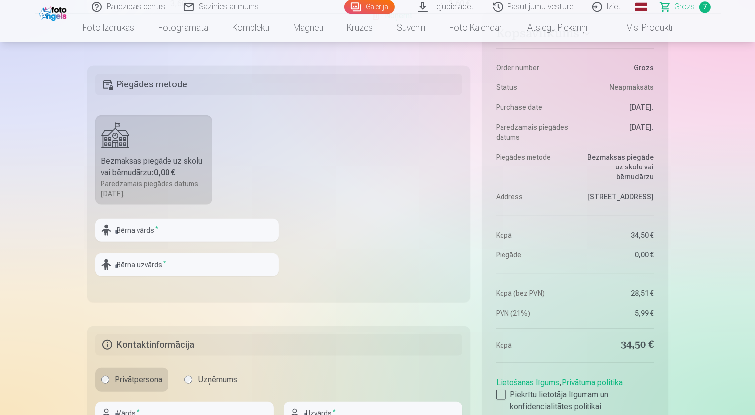
scroll to position [997, 0]
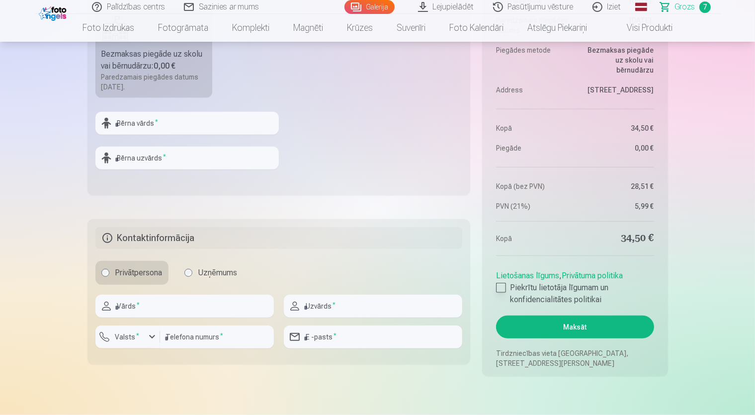
click at [500, 289] on div at bounding box center [501, 288] width 10 height 10
click at [245, 299] on input "text" at bounding box center [184, 306] width 178 height 23
type input "******"
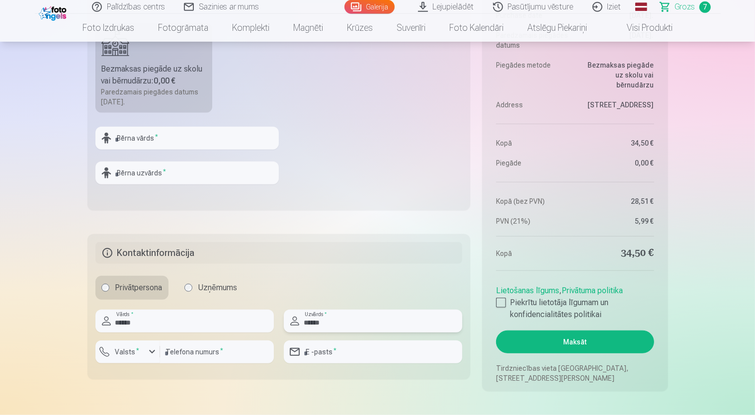
scroll to position [1050, 0]
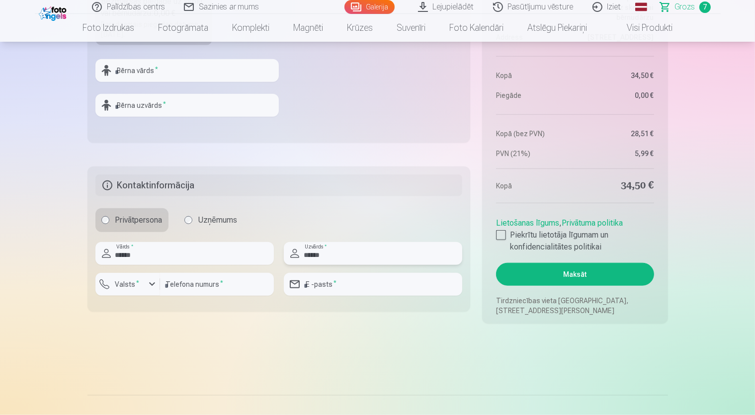
type input "******"
click at [187, 288] on input "number" at bounding box center [217, 284] width 114 height 23
type input "********"
click at [358, 285] on input "email" at bounding box center [373, 284] width 178 height 23
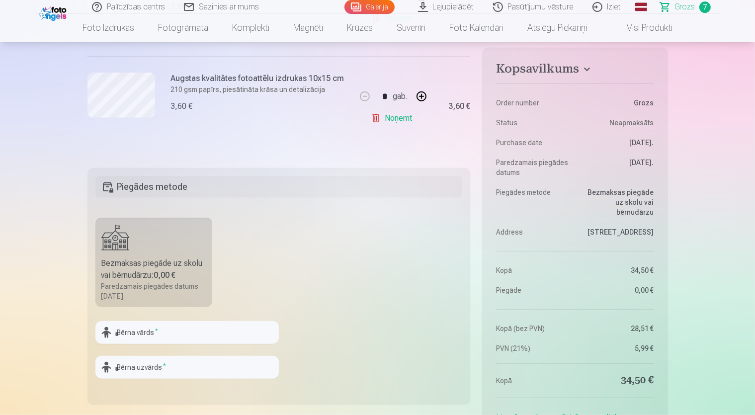
scroll to position [787, 0]
type input "**********"
click at [254, 330] on input "text" at bounding box center [186, 333] width 183 height 23
type input "*********"
type input "******"
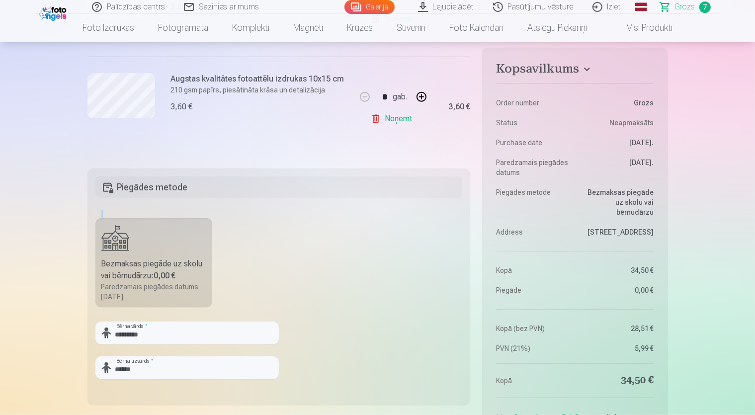
click at [280, 344] on fieldset "Piegādes metode Bezmaksas piegāde uz skolu vai bērnudārzu : 0,00 € Paredzamais …" at bounding box center [278, 286] width 383 height 237
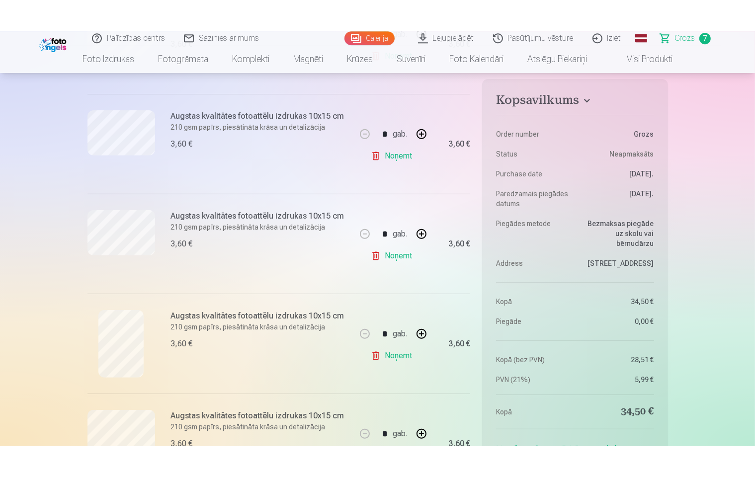
scroll to position [419, 0]
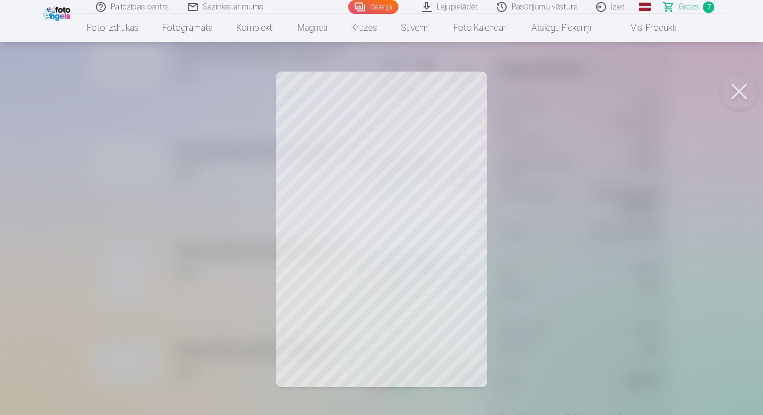
click at [385, 209] on div at bounding box center [381, 207] width 763 height 415
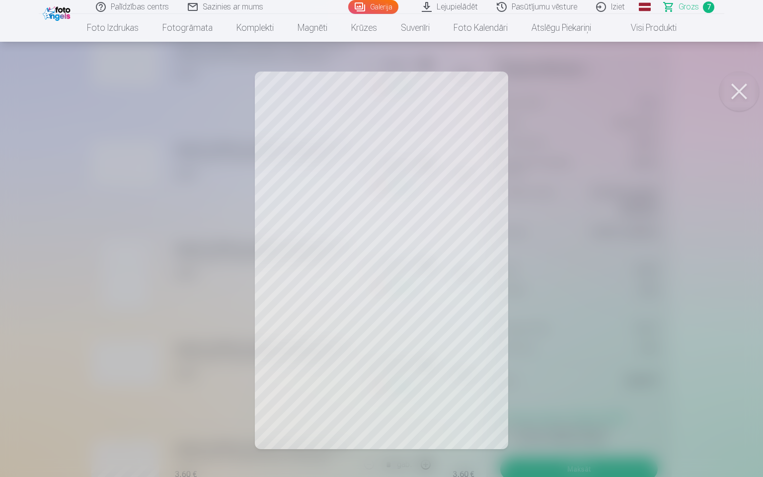
click at [737, 90] on button at bounding box center [740, 92] width 40 height 40
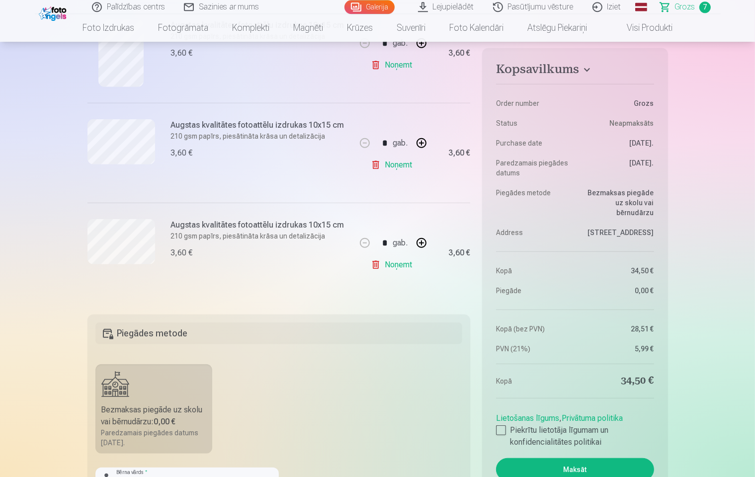
scroll to position [630, 0]
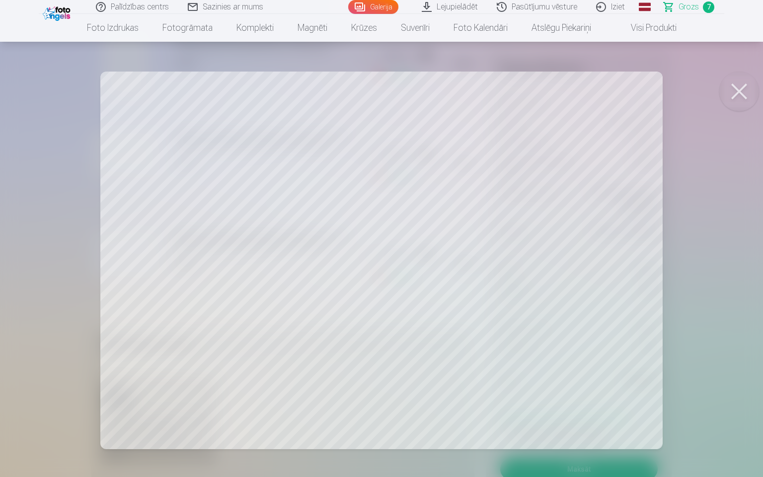
click at [737, 96] on button at bounding box center [740, 92] width 40 height 40
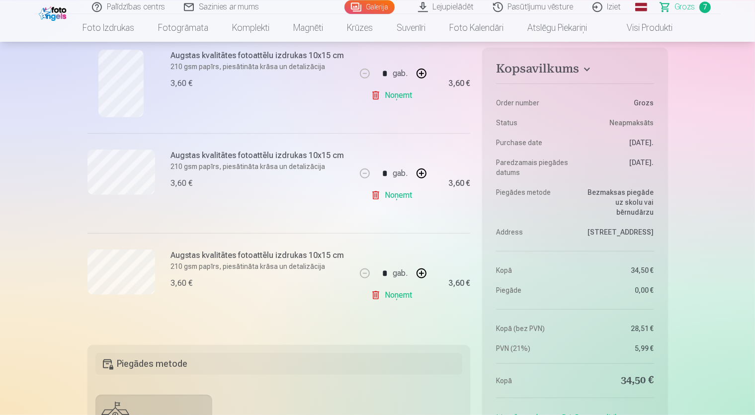
scroll to position [525, 0]
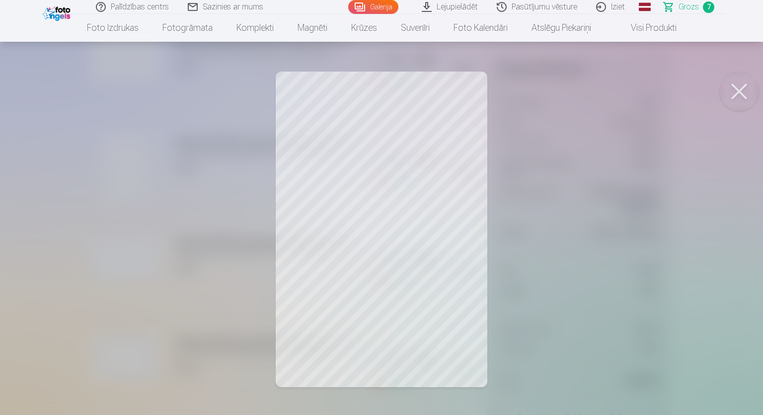
click at [737, 91] on button at bounding box center [740, 92] width 40 height 40
click at [732, 95] on button at bounding box center [740, 92] width 40 height 40
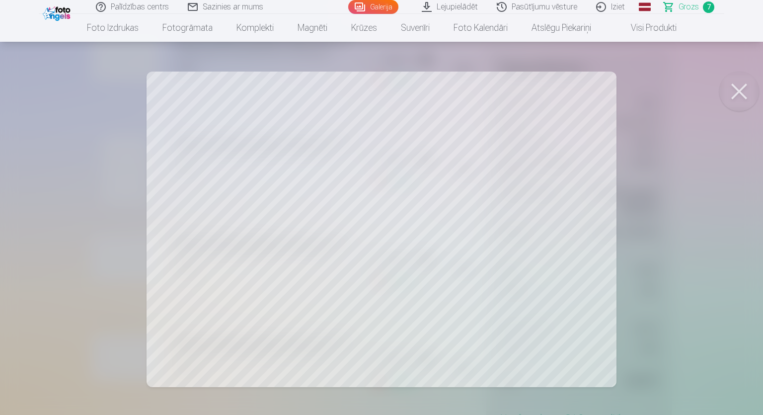
click at [734, 92] on button at bounding box center [740, 92] width 40 height 40
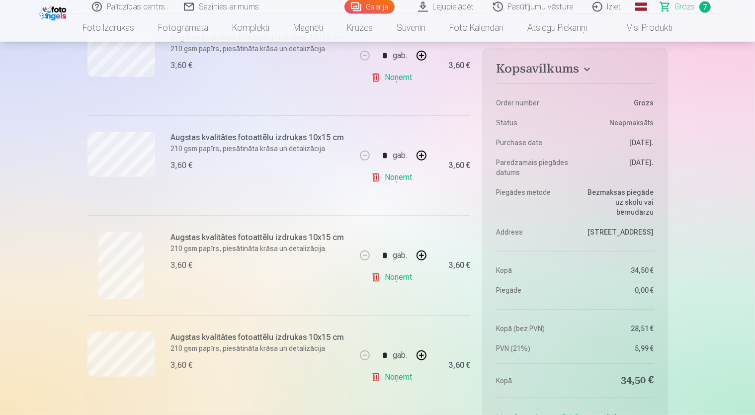
scroll to position [367, 0]
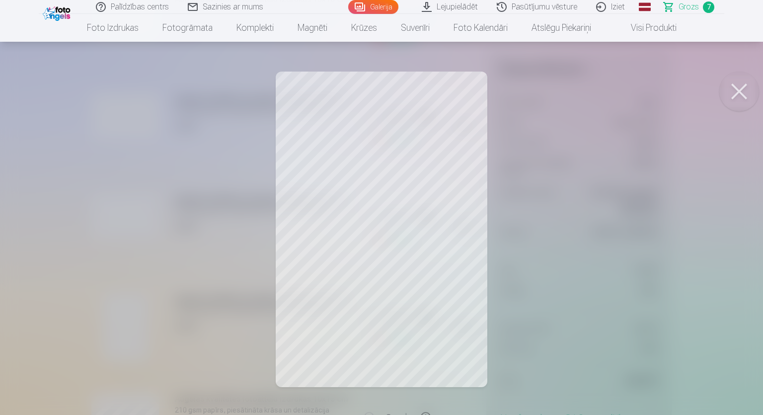
drag, startPoint x: 733, startPoint y: 90, endPoint x: 355, endPoint y: 117, distance: 379.2
click at [743, 83] on button at bounding box center [740, 92] width 40 height 40
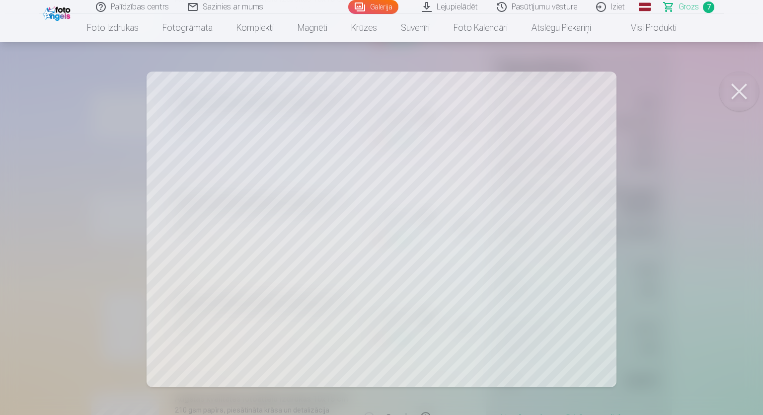
drag, startPoint x: 737, startPoint y: 94, endPoint x: 707, endPoint y: 96, distance: 29.4
click at [733, 94] on button at bounding box center [740, 92] width 40 height 40
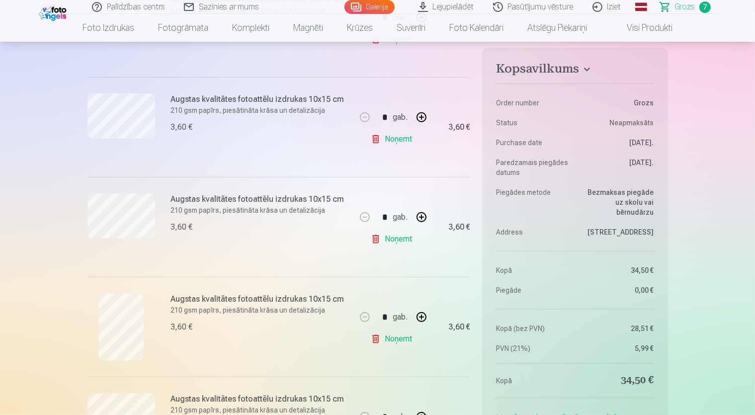
scroll to position [157, 0]
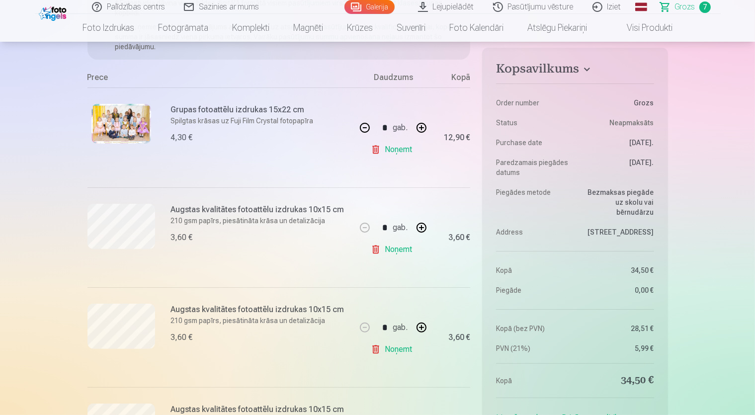
click at [362, 126] on button "button" at bounding box center [365, 128] width 24 height 24
type input "*"
click at [134, 122] on img at bounding box center [121, 124] width 60 height 40
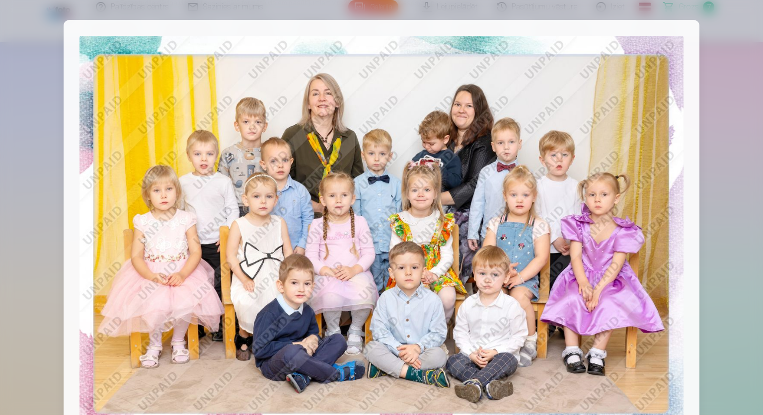
click at [0, 158] on div at bounding box center [381, 207] width 763 height 415
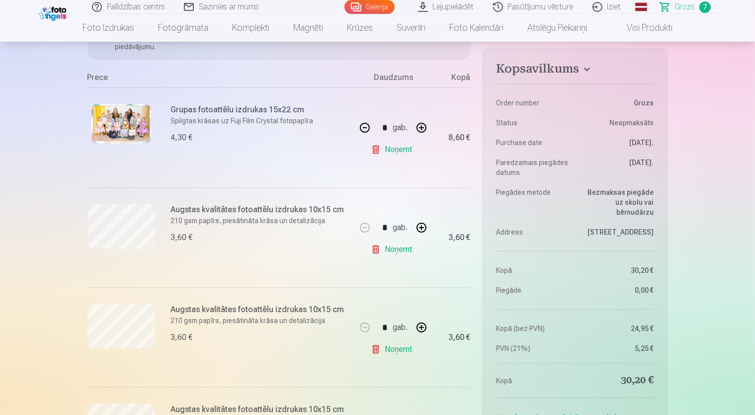
click at [108, 123] on img at bounding box center [121, 124] width 60 height 40
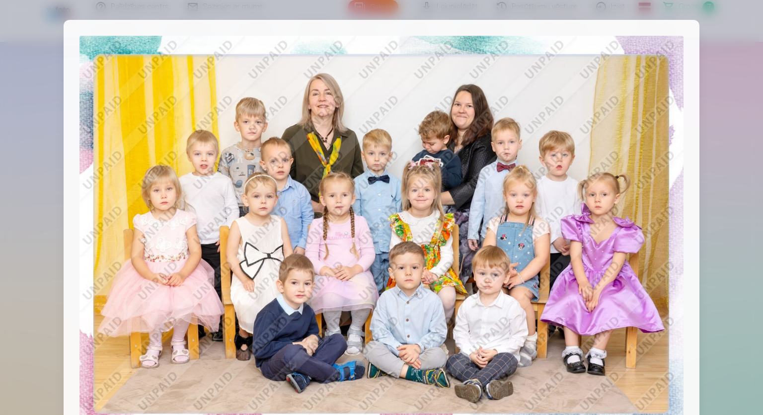
click at [721, 114] on div at bounding box center [381, 207] width 763 height 415
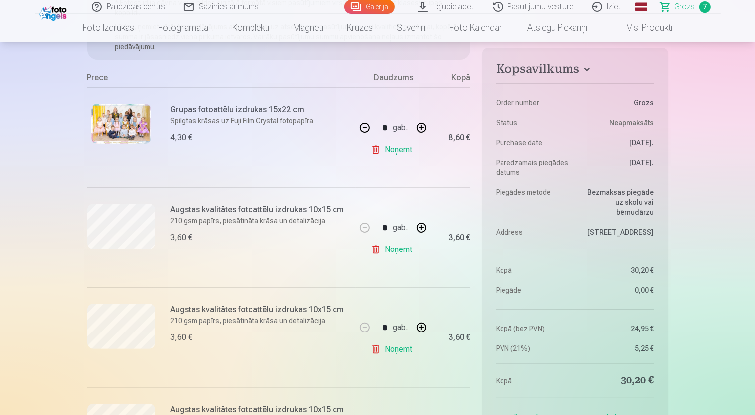
click at [118, 118] on img at bounding box center [121, 124] width 60 height 40
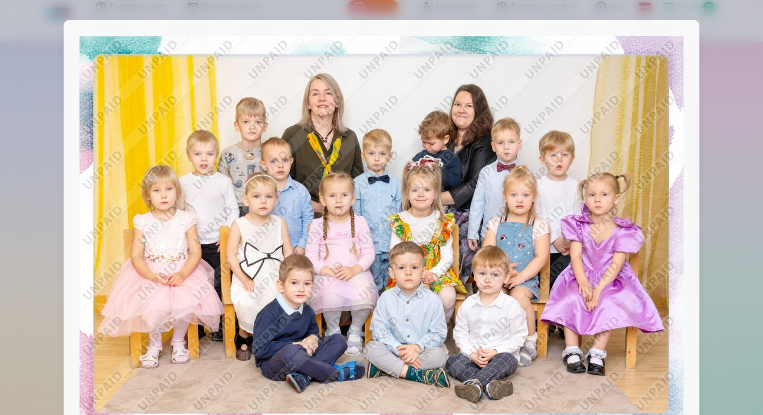
drag, startPoint x: 690, startPoint y: 291, endPoint x: 681, endPoint y: 287, distance: 9.8
click at [681, 287] on div at bounding box center [382, 237] width 636 height 435
click at [747, 141] on div at bounding box center [381, 207] width 763 height 415
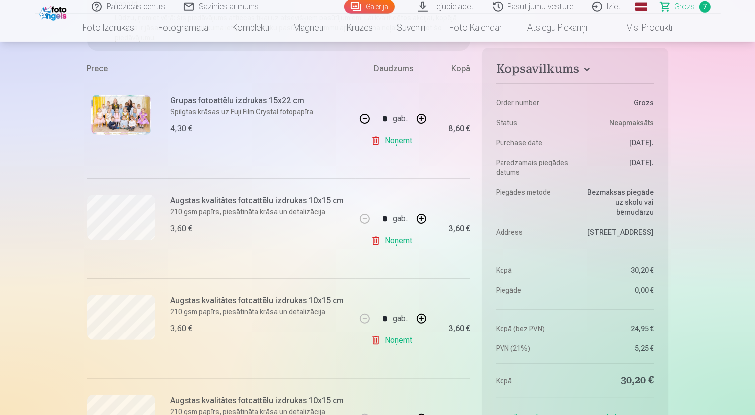
scroll to position [367, 0]
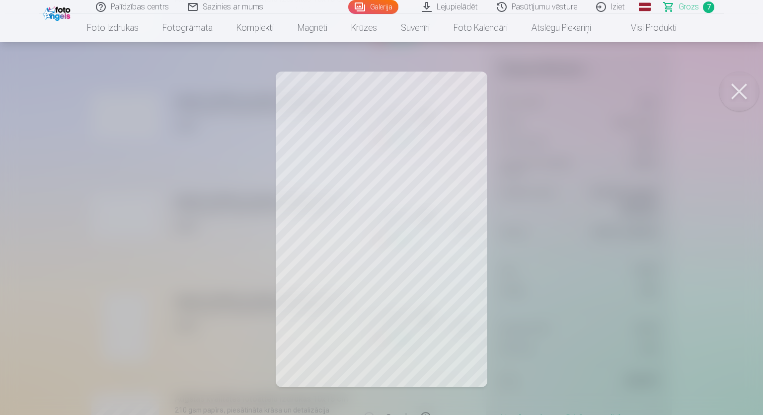
click at [735, 88] on button at bounding box center [740, 92] width 40 height 40
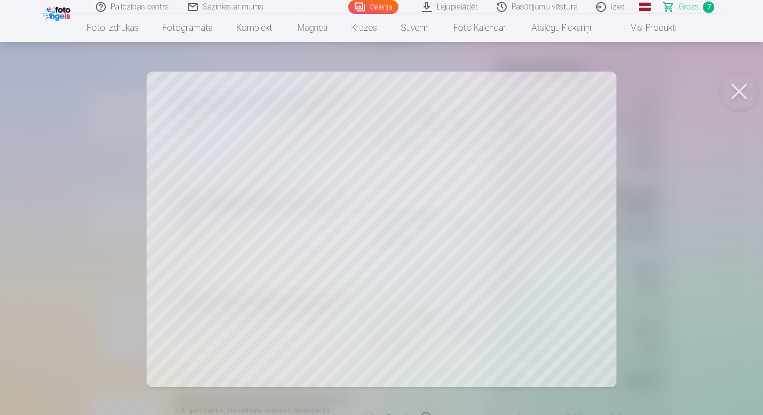
click at [754, 90] on div at bounding box center [381, 207] width 763 height 415
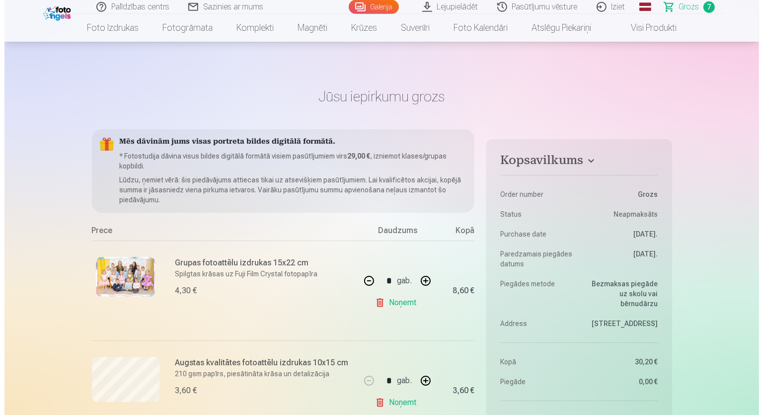
scroll to position [0, 0]
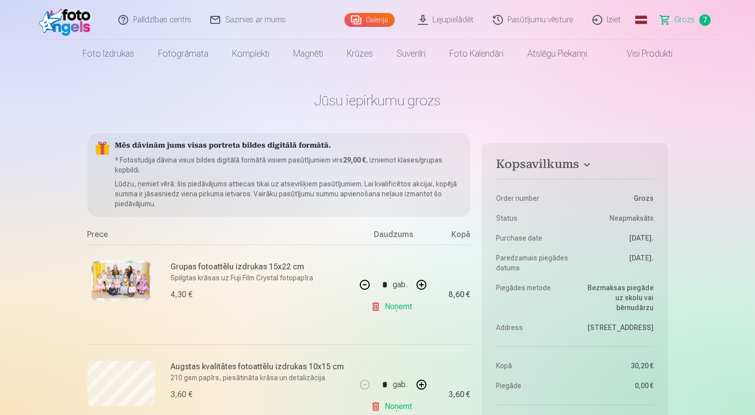
click at [133, 280] on img at bounding box center [121, 281] width 60 height 40
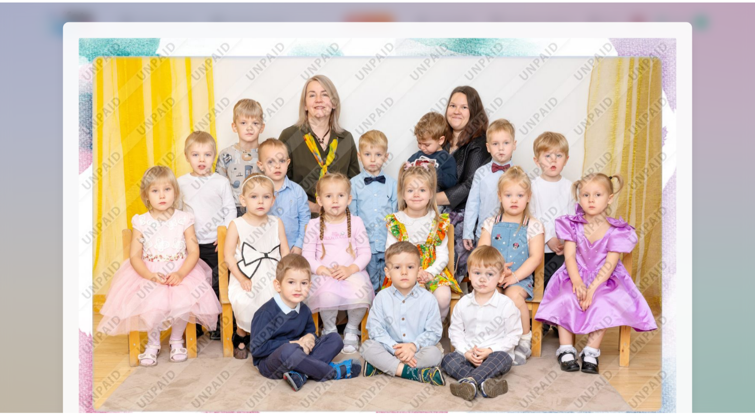
scroll to position [119, 0]
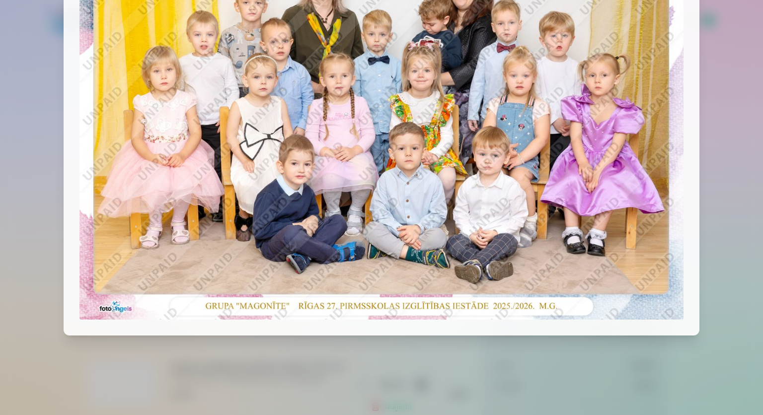
click at [722, 239] on div at bounding box center [381, 207] width 763 height 415
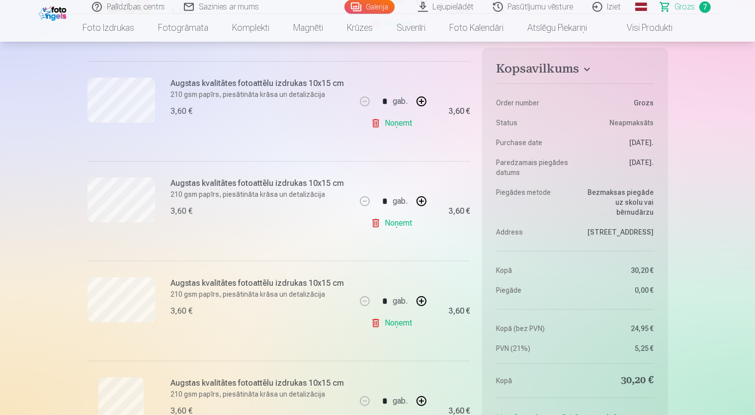
scroll to position [210, 0]
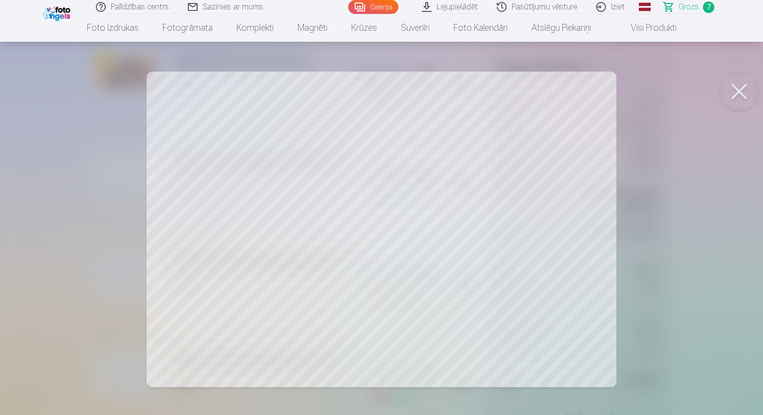
click at [736, 90] on button at bounding box center [740, 92] width 40 height 40
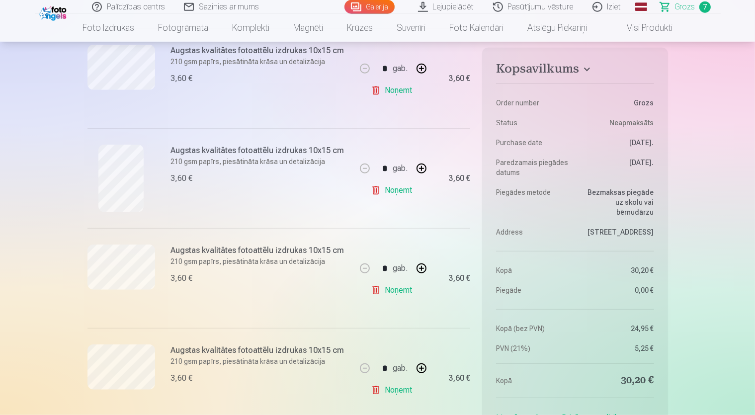
scroll to position [577, 0]
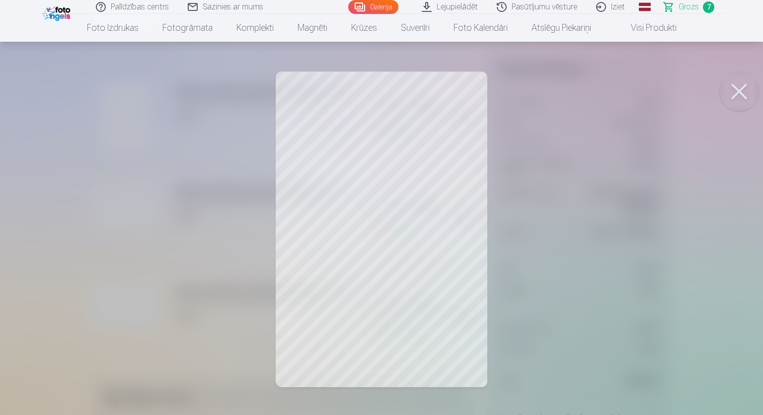
click at [530, 242] on div at bounding box center [381, 207] width 763 height 415
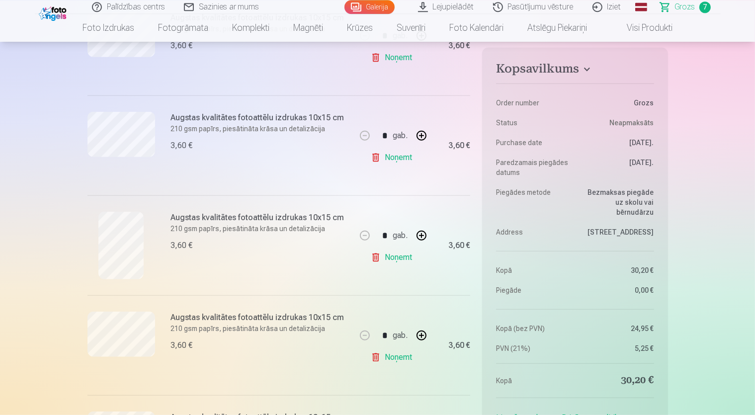
scroll to position [367, 0]
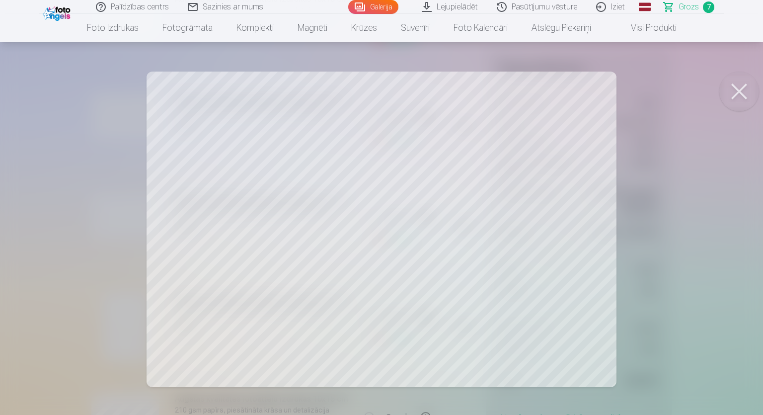
click at [68, 242] on div at bounding box center [381, 207] width 763 height 415
click at [45, 243] on div at bounding box center [381, 207] width 763 height 415
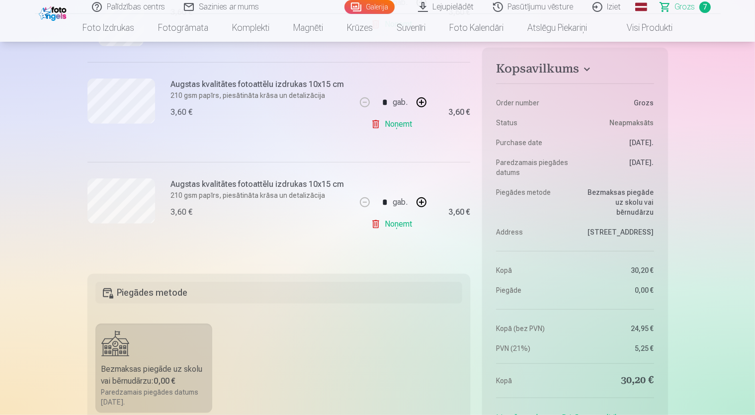
scroll to position [577, 0]
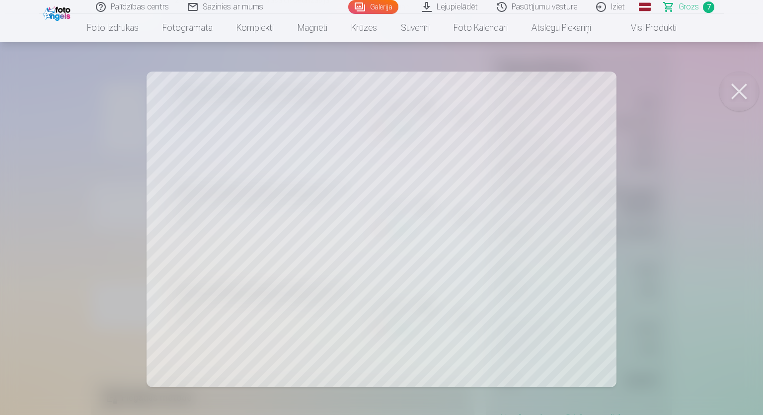
click at [14, 259] on div at bounding box center [381, 207] width 763 height 415
click at [10, 212] on div at bounding box center [381, 207] width 763 height 415
click at [31, 205] on div at bounding box center [381, 207] width 763 height 415
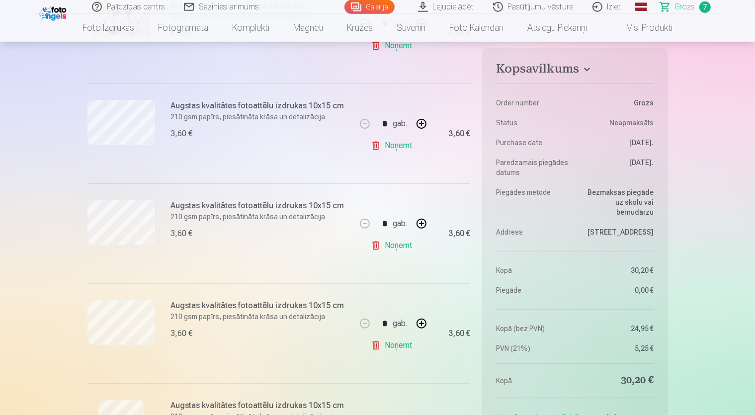
scroll to position [367, 0]
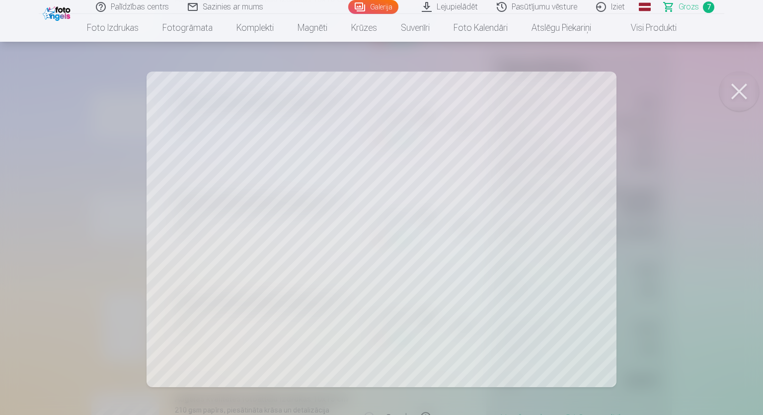
click at [2, 227] on div at bounding box center [381, 207] width 763 height 415
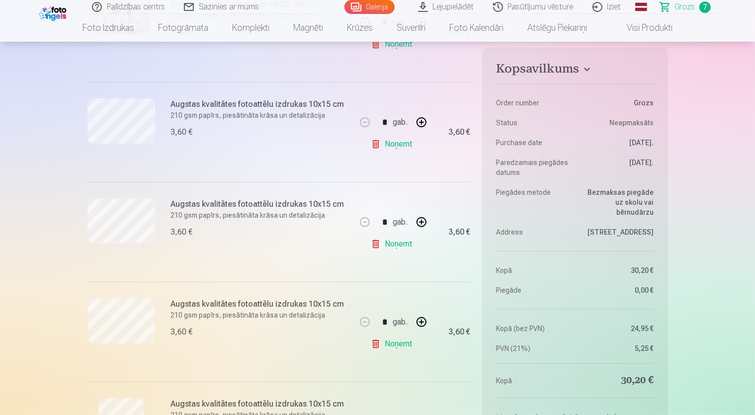
scroll to position [105, 0]
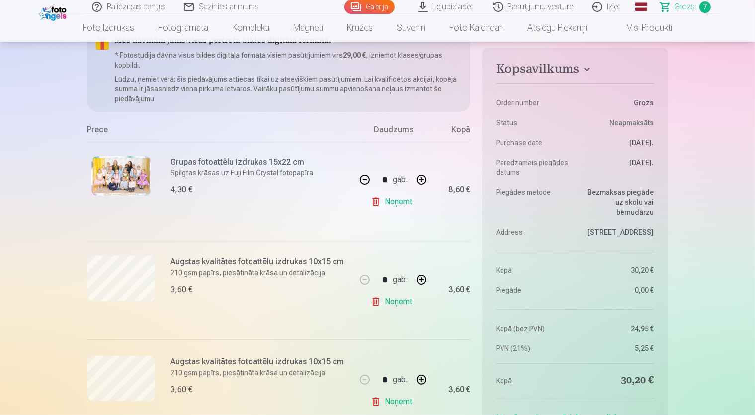
click at [123, 170] on img at bounding box center [121, 176] width 60 height 40
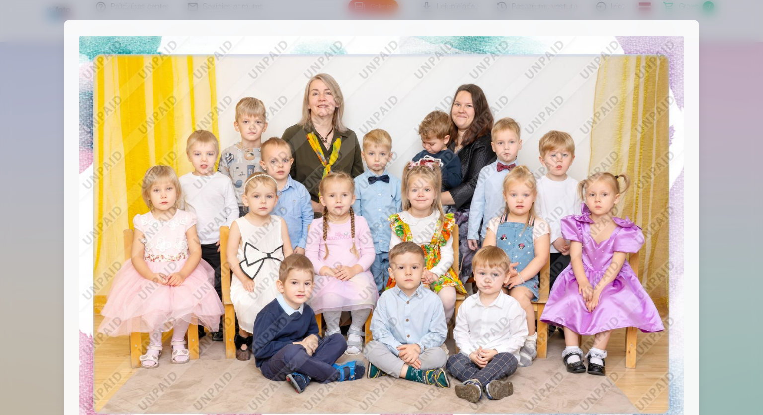
click at [59, 230] on div at bounding box center [381, 207] width 763 height 415
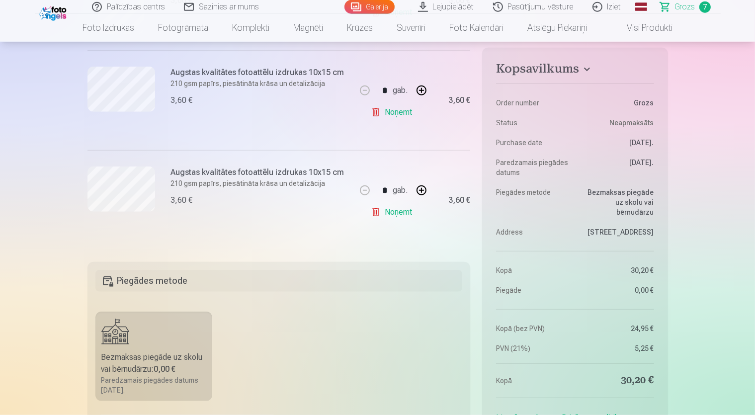
scroll to position [735, 0]
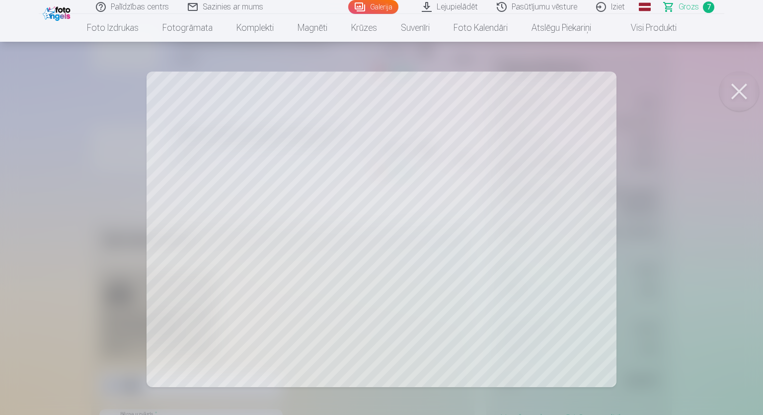
click at [93, 219] on div at bounding box center [381, 207] width 763 height 415
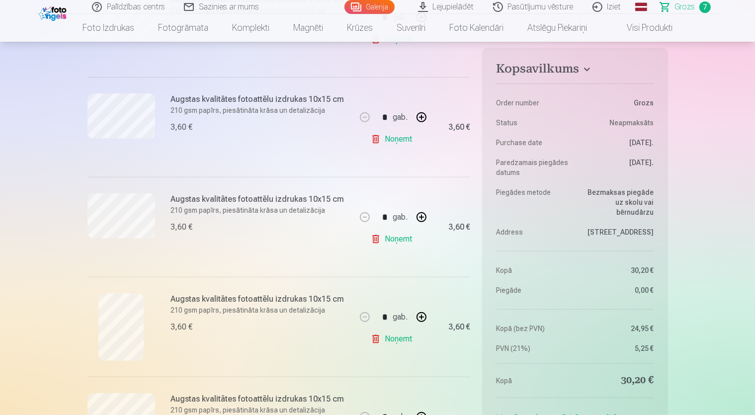
scroll to position [577, 0]
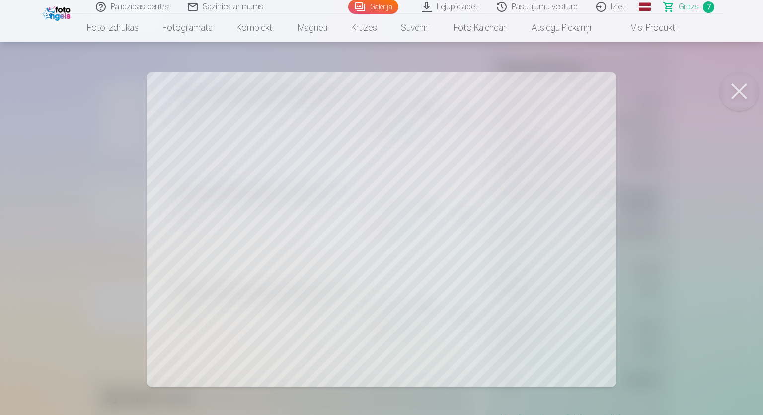
click at [39, 237] on div at bounding box center [381, 207] width 763 height 415
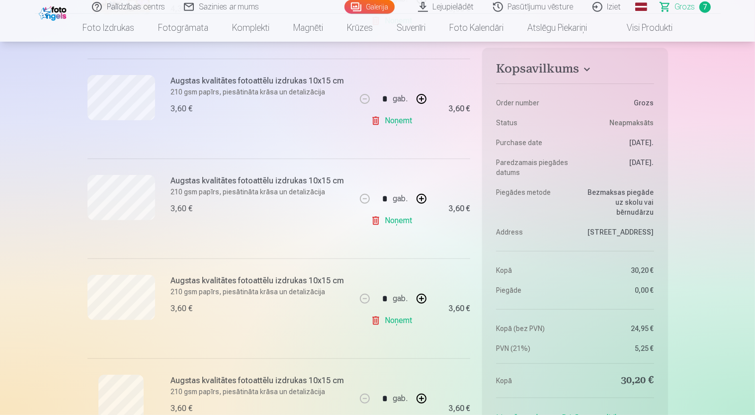
scroll to position [367, 0]
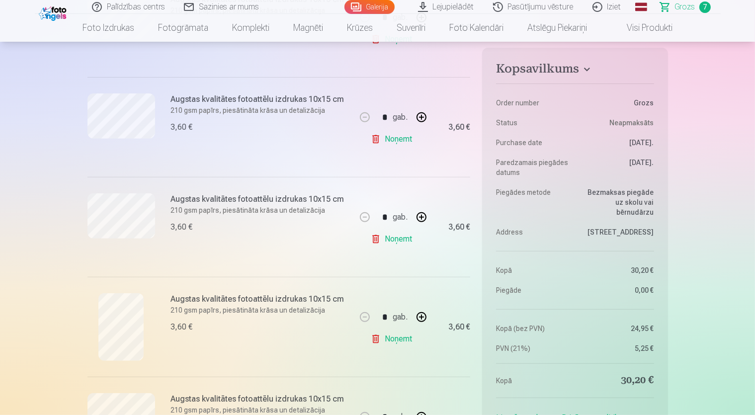
click at [421, 217] on button "button" at bounding box center [422, 217] width 24 height 24
type input "*"
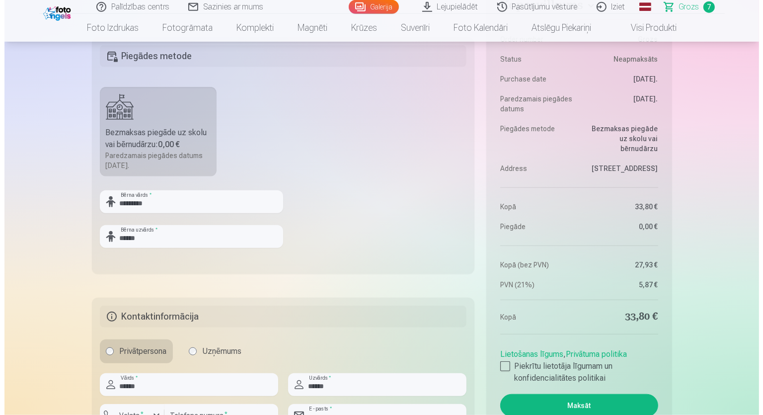
scroll to position [1058, 0]
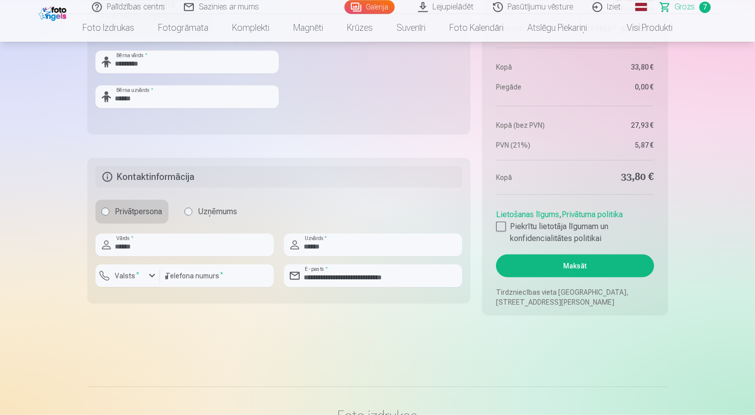
click at [611, 258] on button "Maksāt" at bounding box center [575, 265] width 158 height 23
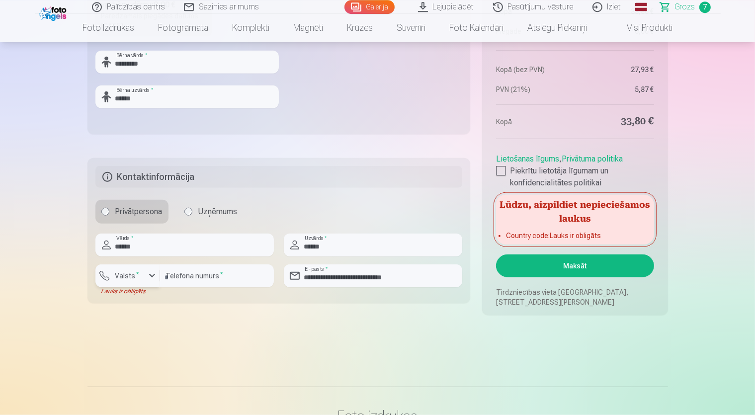
click at [130, 275] on label "Valsts *" at bounding box center [127, 276] width 32 height 10
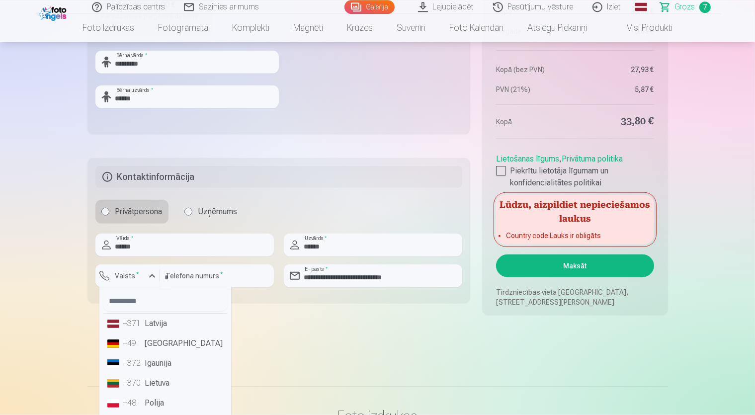
click at [155, 324] on li "+371 Latvija" at bounding box center [165, 324] width 124 height 20
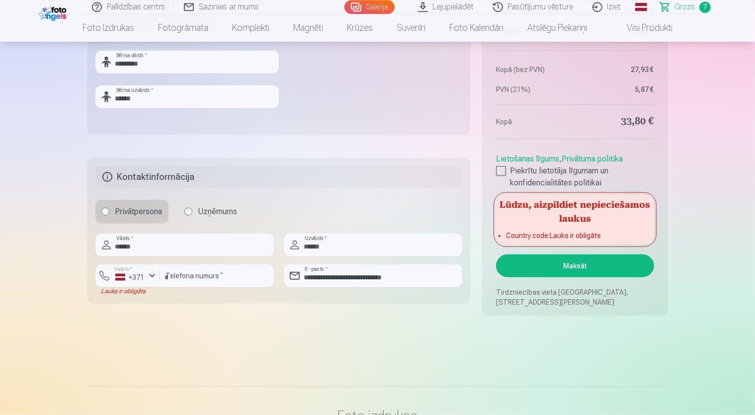
click at [545, 269] on button "Maksāt" at bounding box center [575, 265] width 158 height 23
